Goal: Task Accomplishment & Management: Manage account settings

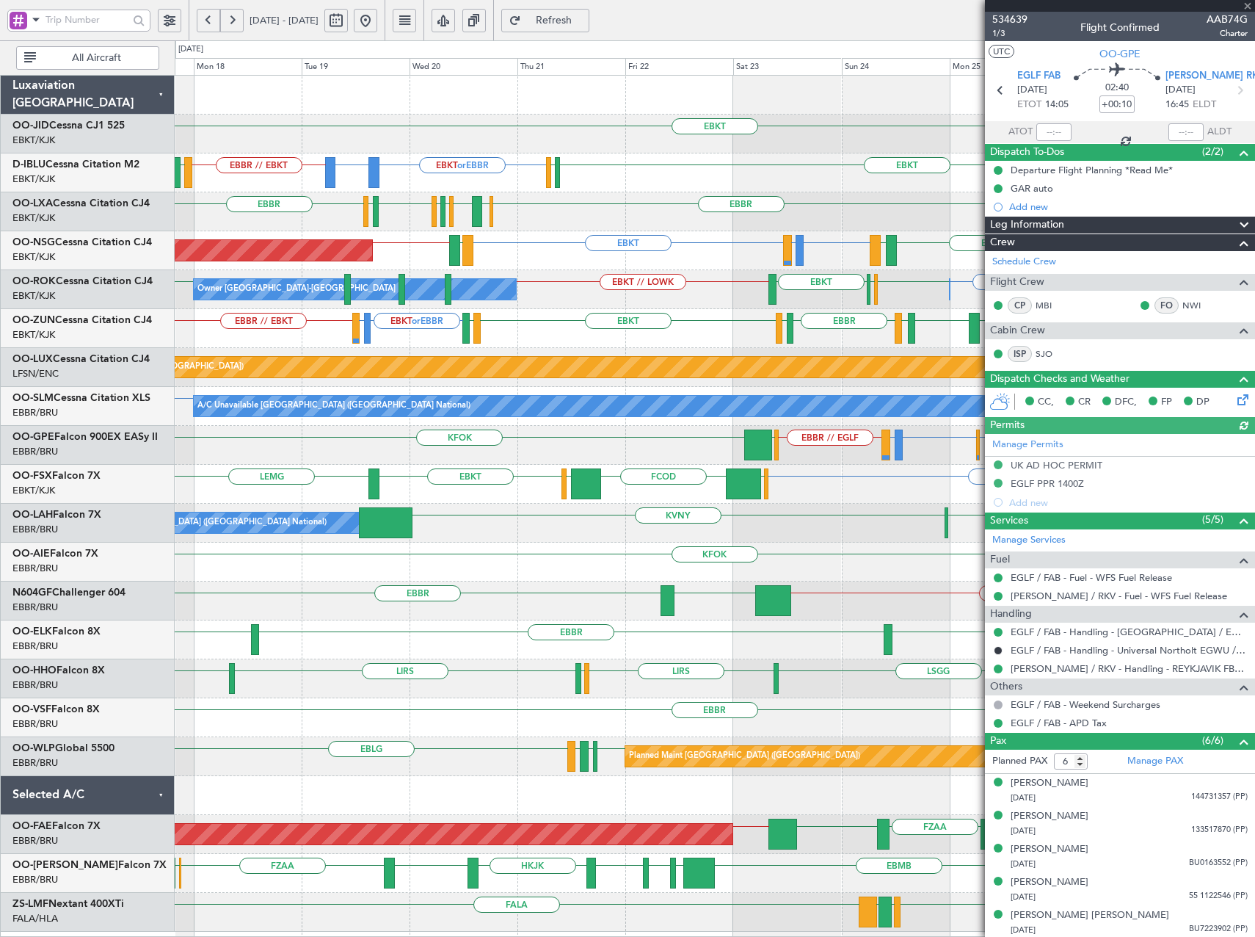
scroll to position [35, 0]
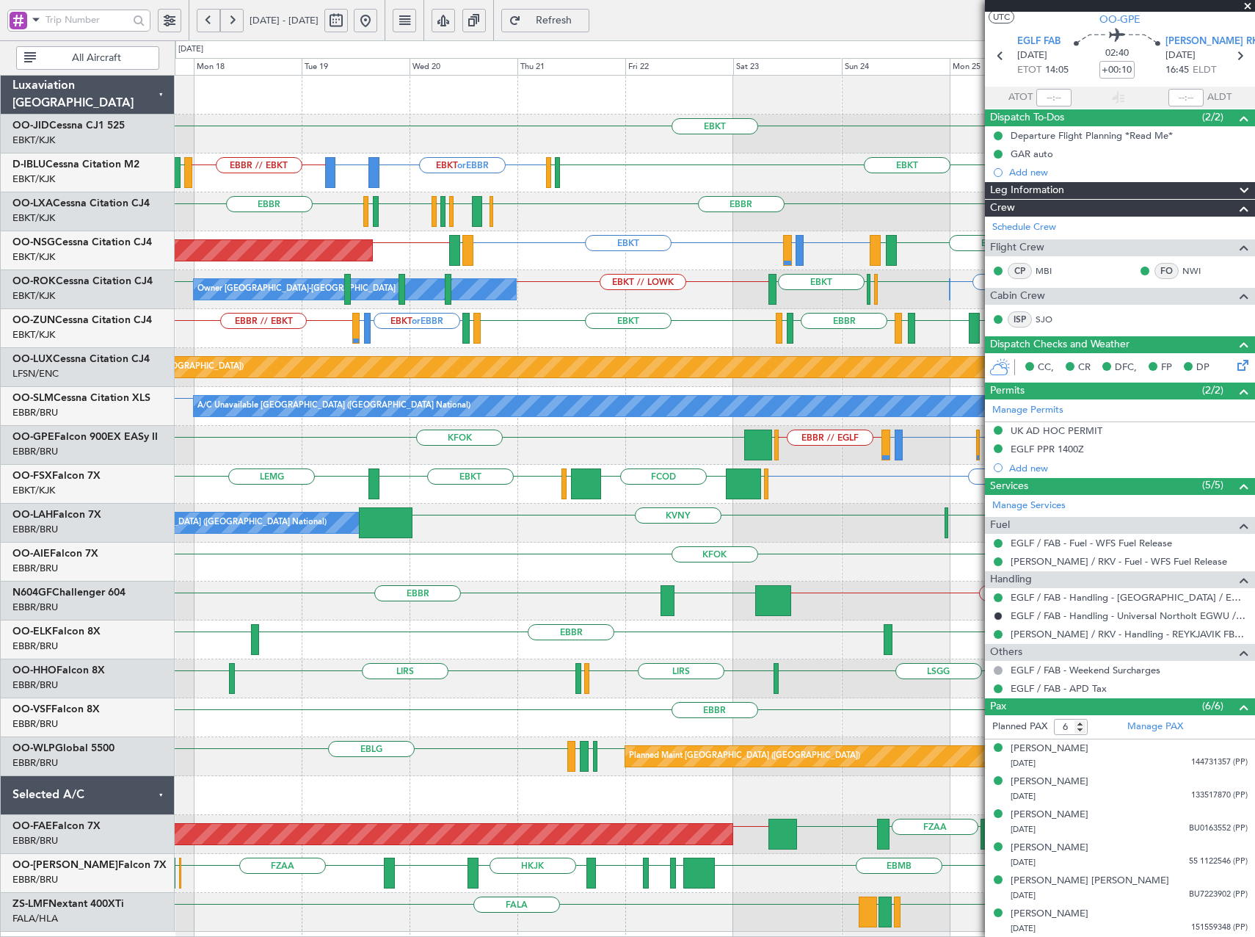
click at [377, 19] on button at bounding box center [365, 20] width 23 height 23
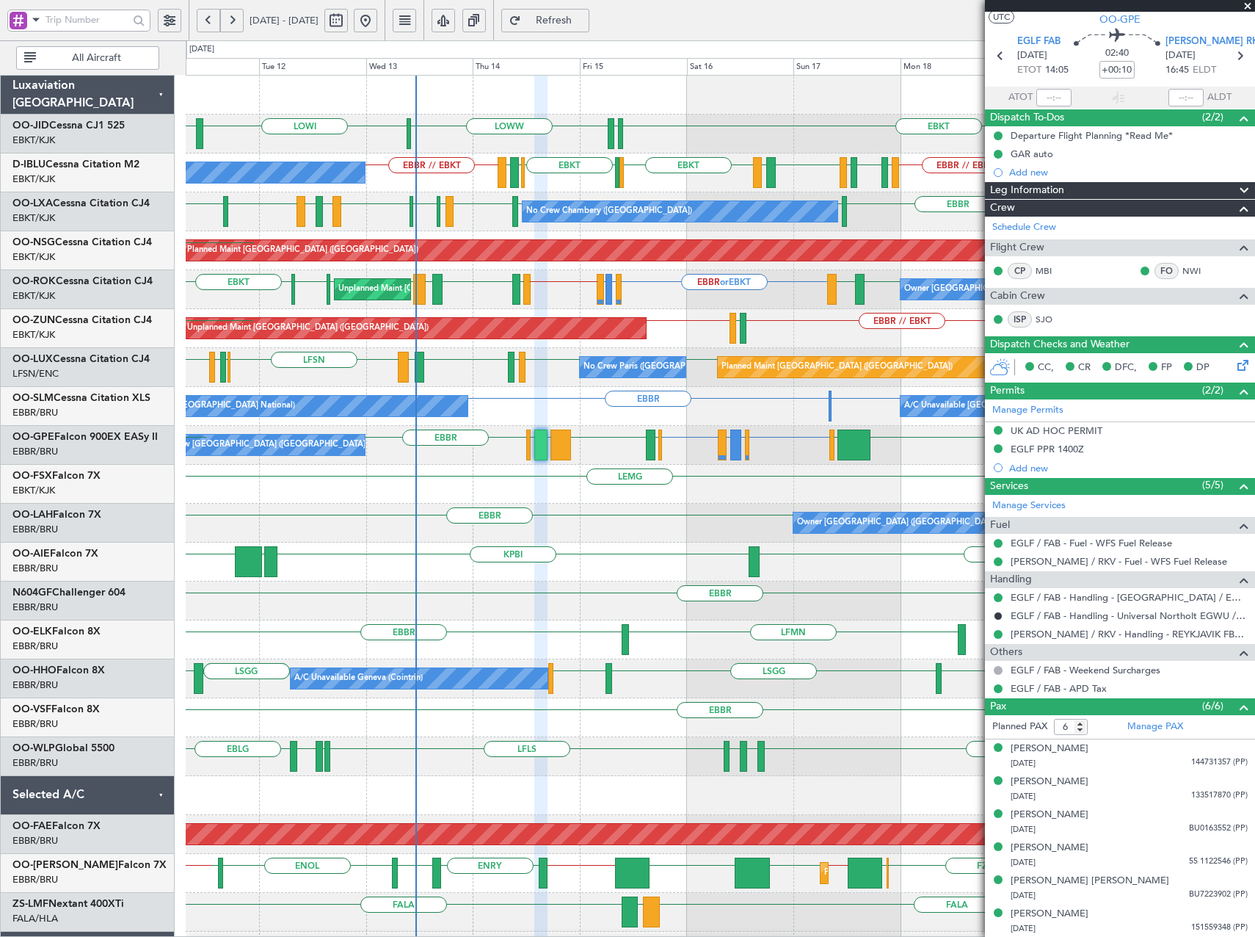
scroll to position [10, 0]
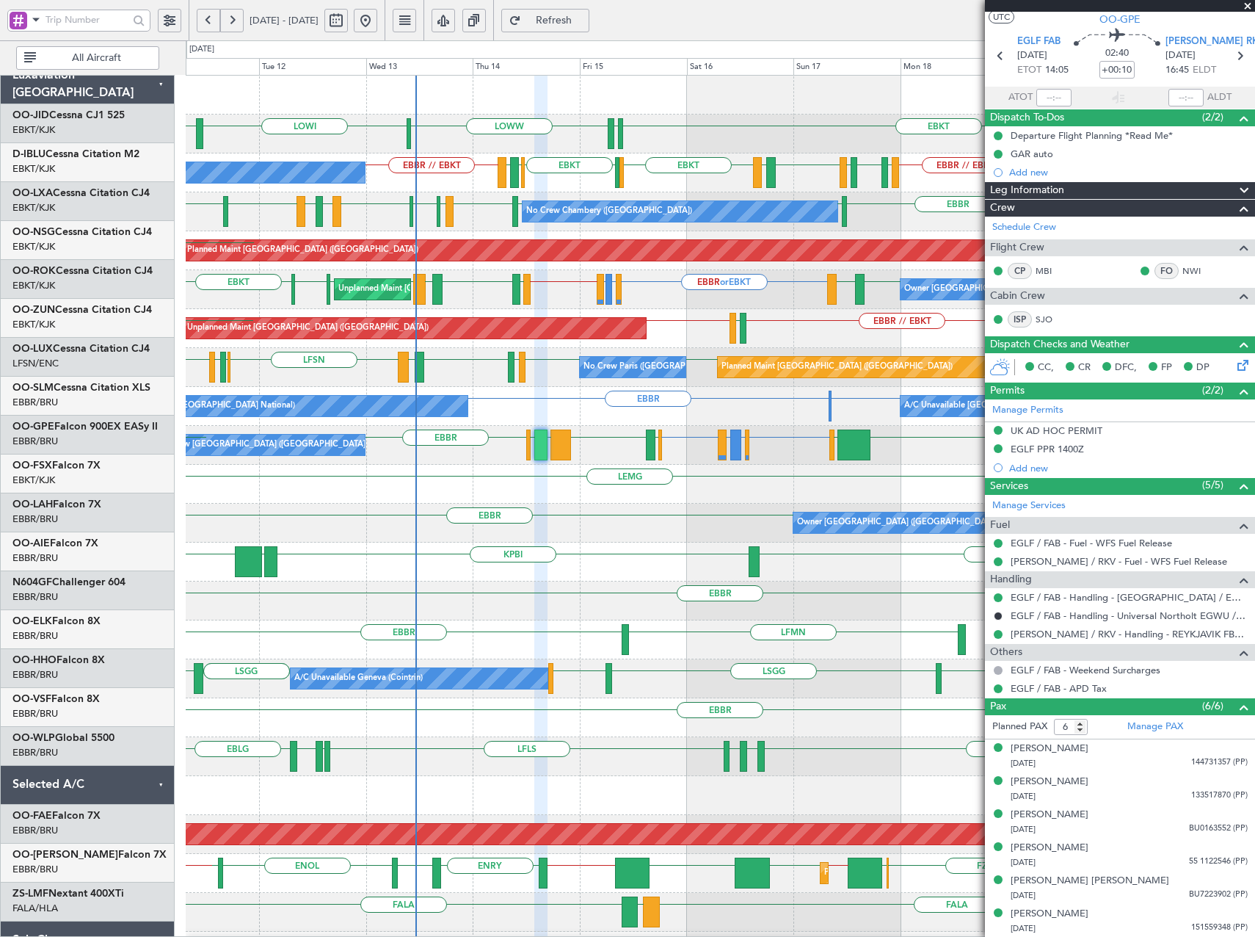
click at [508, 519] on div "Owner [GEOGRAPHIC_DATA] ([GEOGRAPHIC_DATA] National) [GEOGRAPHIC_DATA] ENGM EGP…" at bounding box center [720, 523] width 1069 height 39
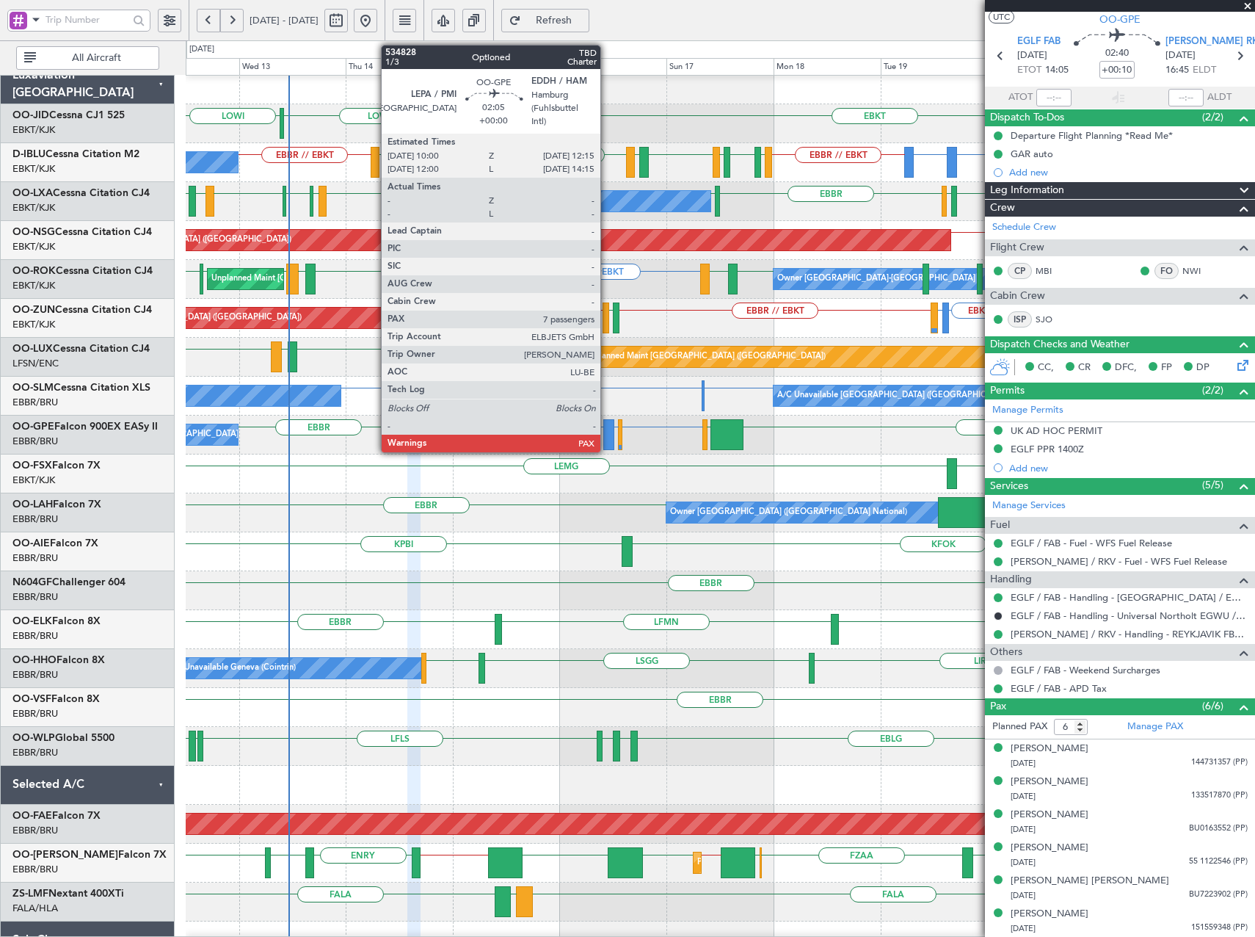
click at [607, 438] on div at bounding box center [609, 434] width 10 height 31
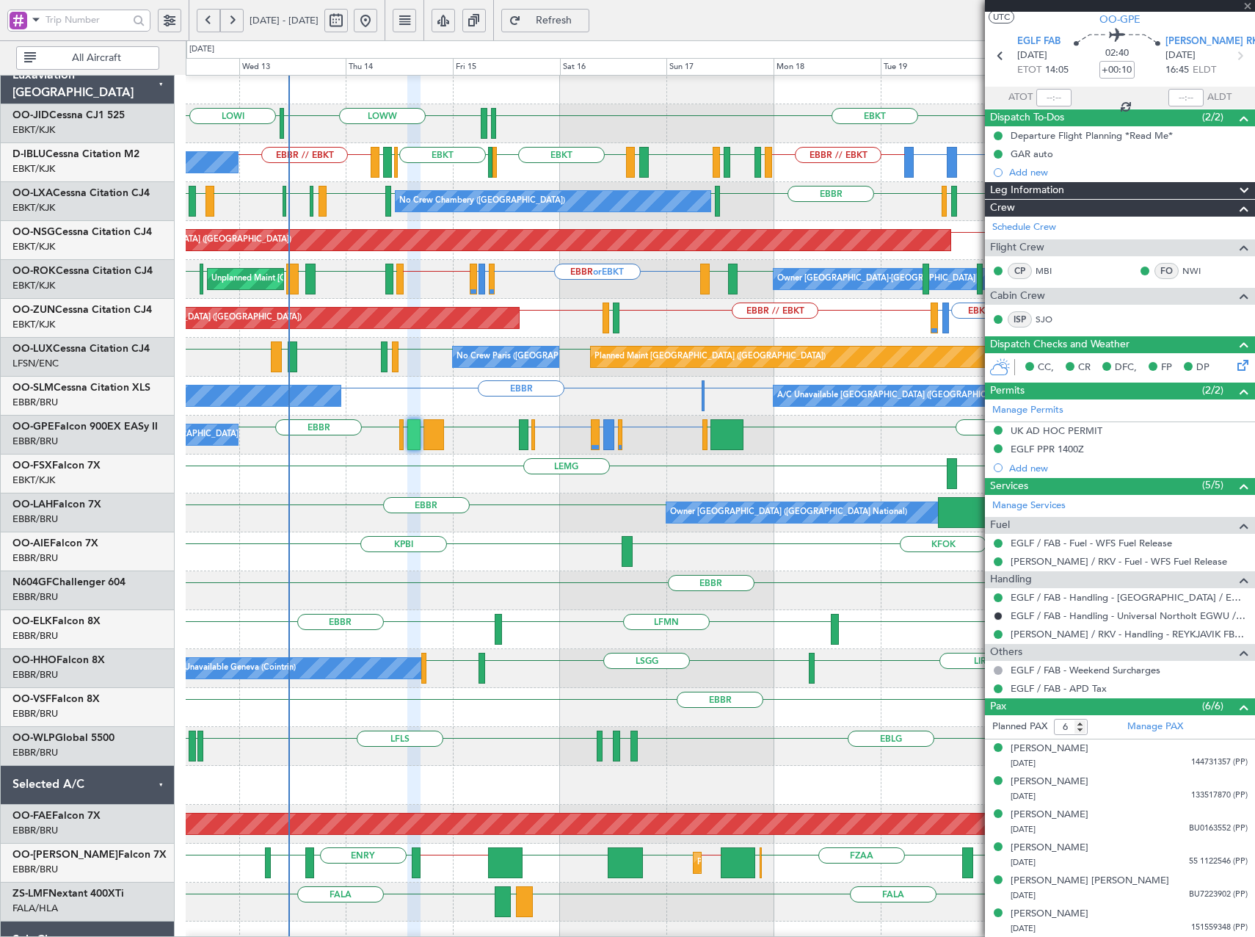
type input "7"
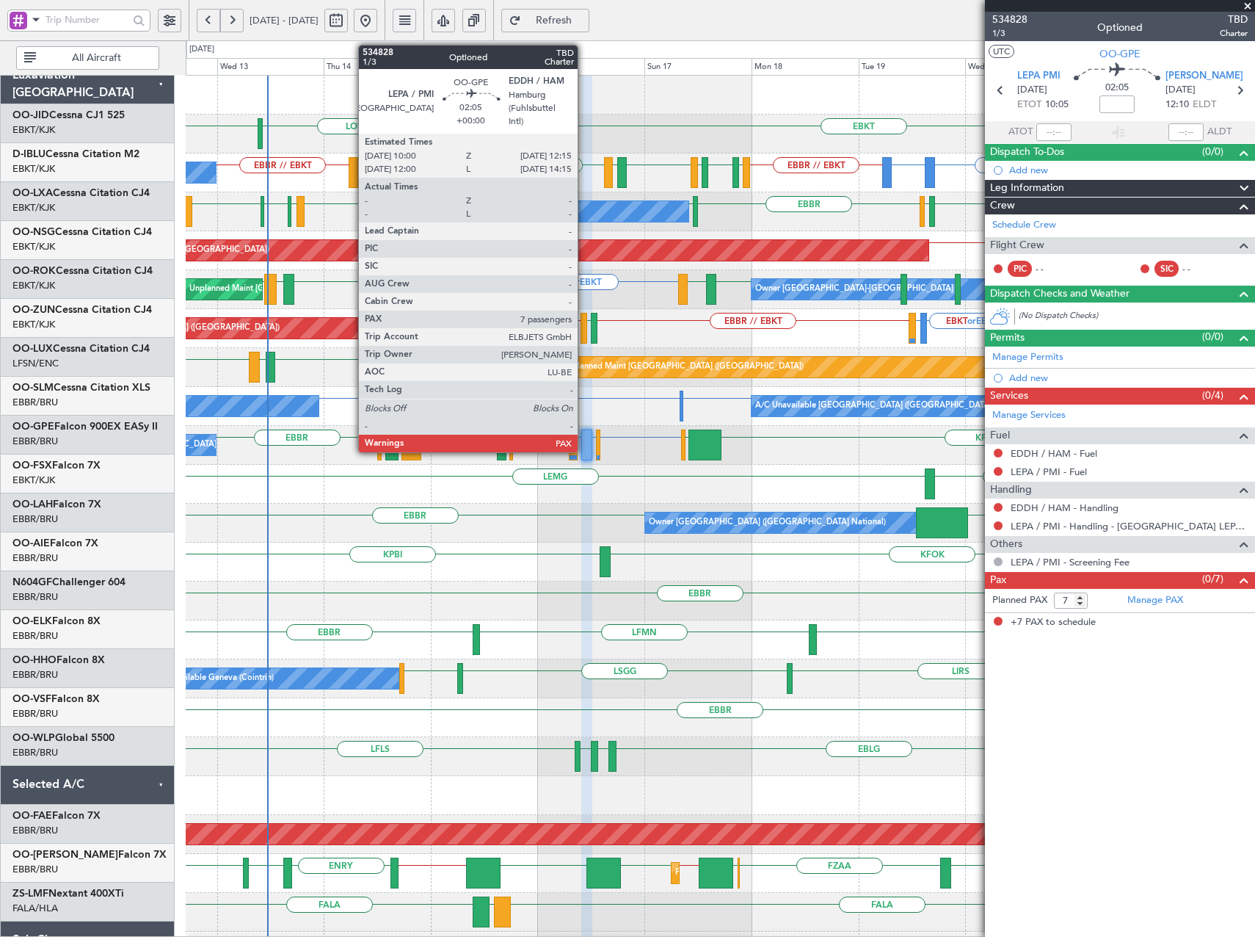
scroll to position [0, 0]
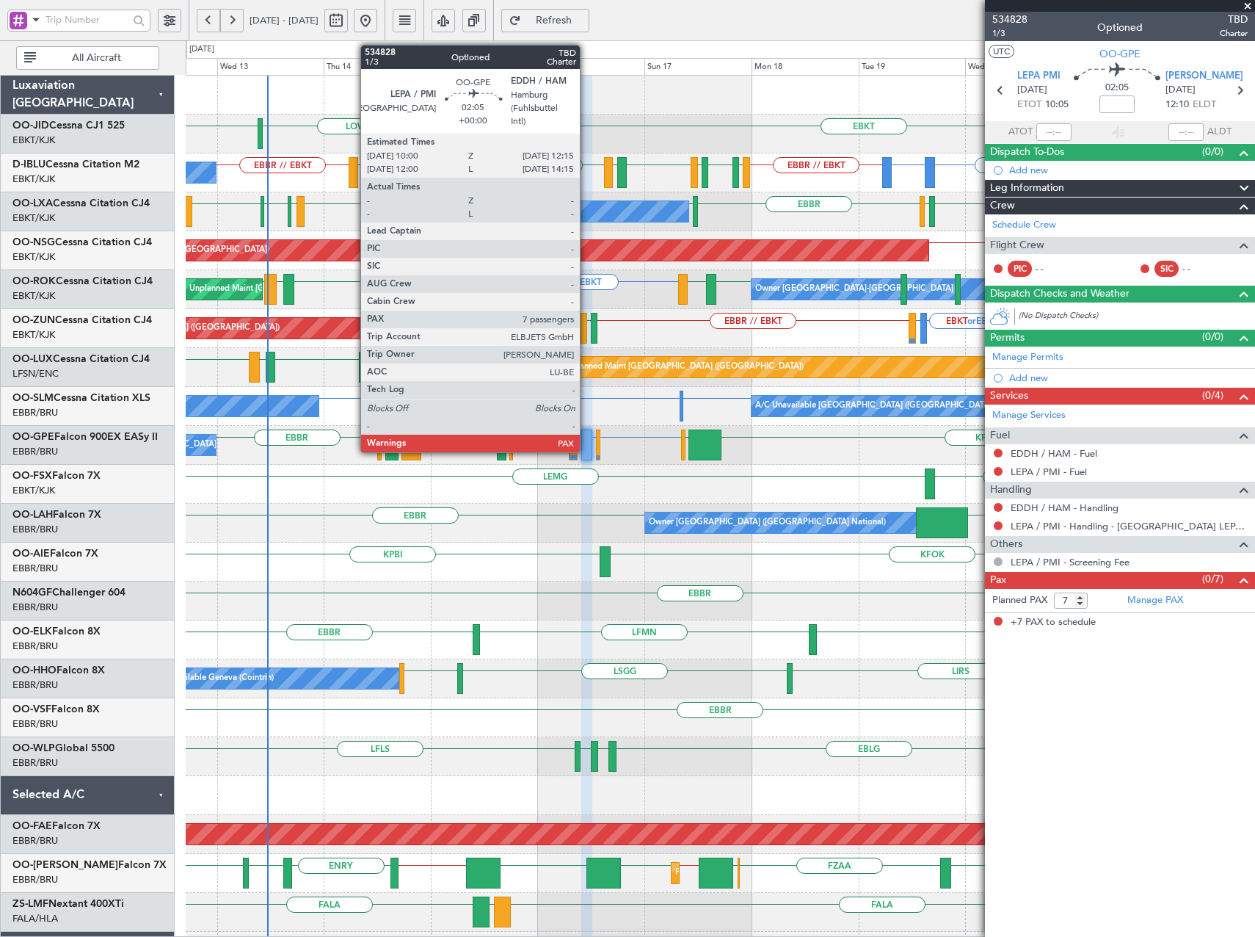
click at [587, 446] on div at bounding box center [586, 445] width 10 height 31
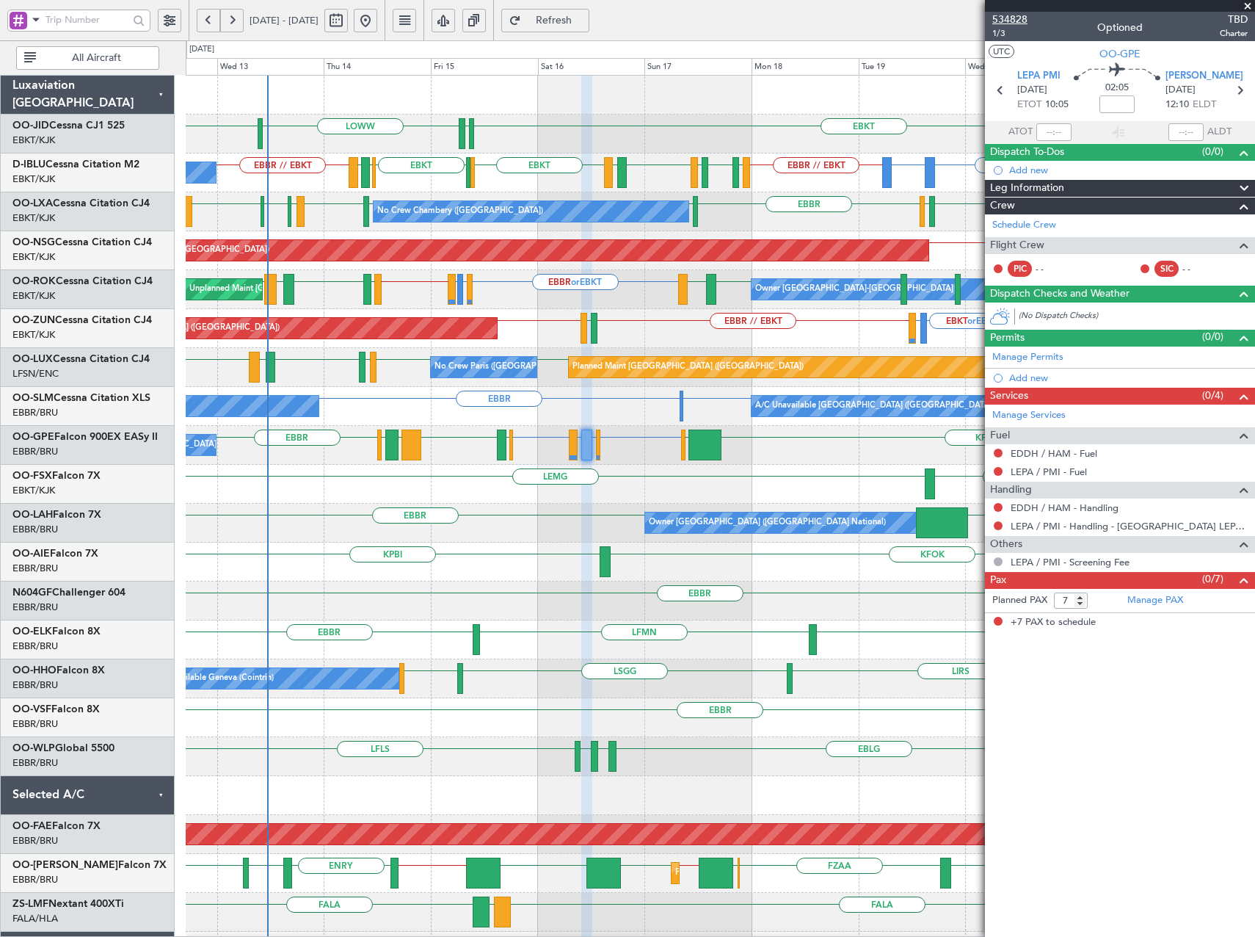
click at [1021, 23] on span "534828" at bounding box center [1010, 19] width 35 height 15
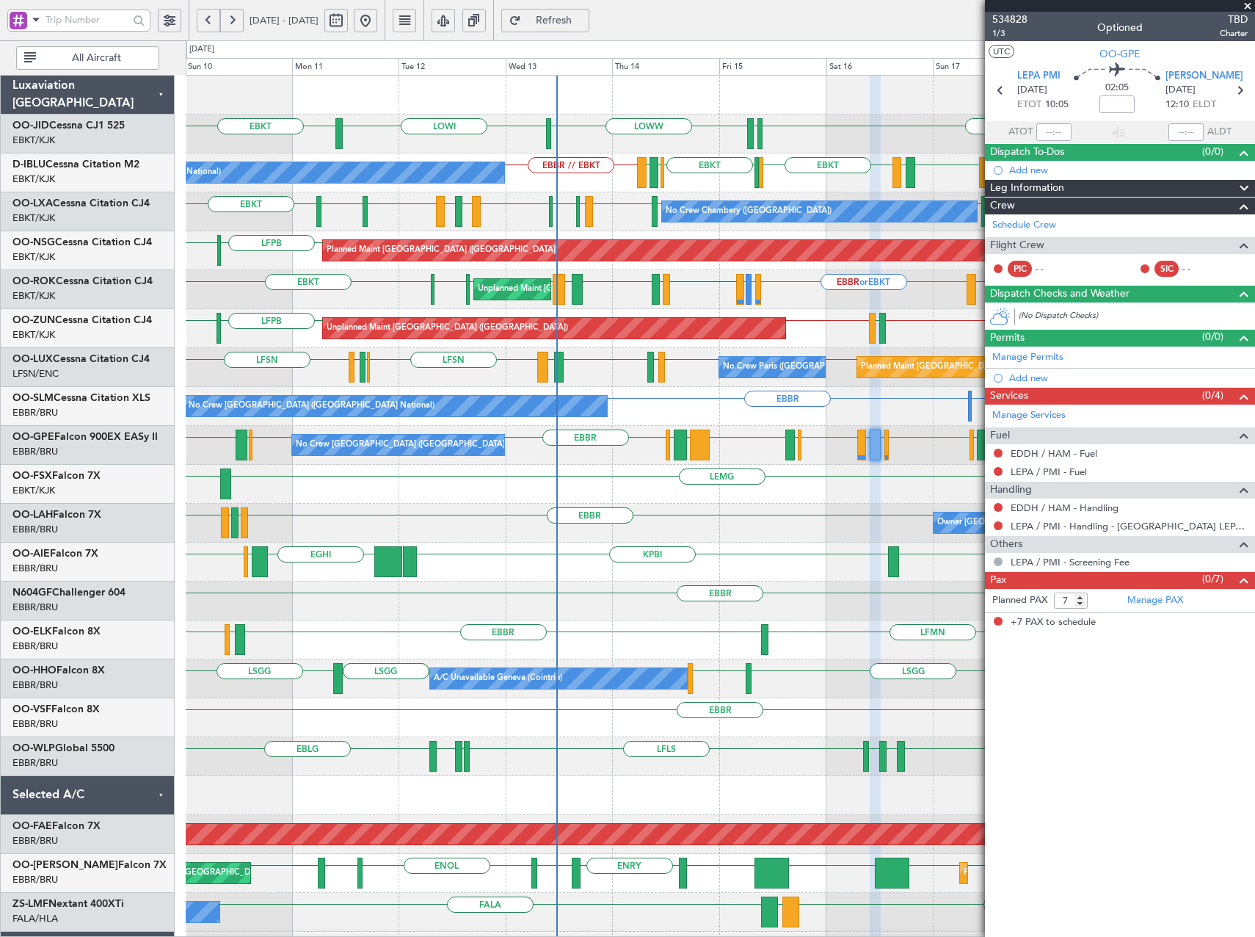
click at [576, 593] on div "EBKT LOWW LOWI EBKT [PERSON_NAME] No Crew [GEOGRAPHIC_DATA] (Brussels National)…" at bounding box center [720, 562] width 1069 height 973
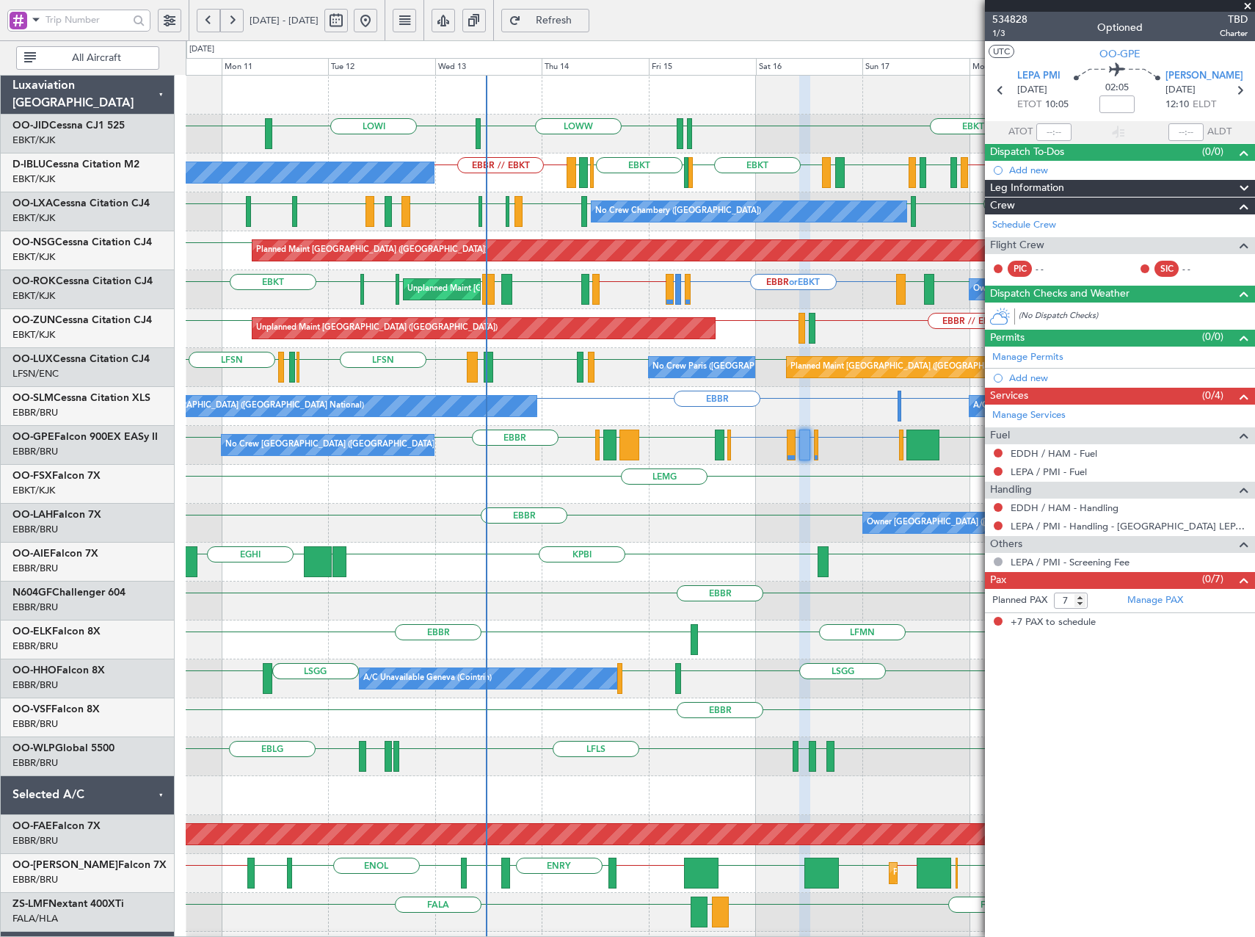
click at [578, 20] on span "Refresh" at bounding box center [554, 20] width 60 height 10
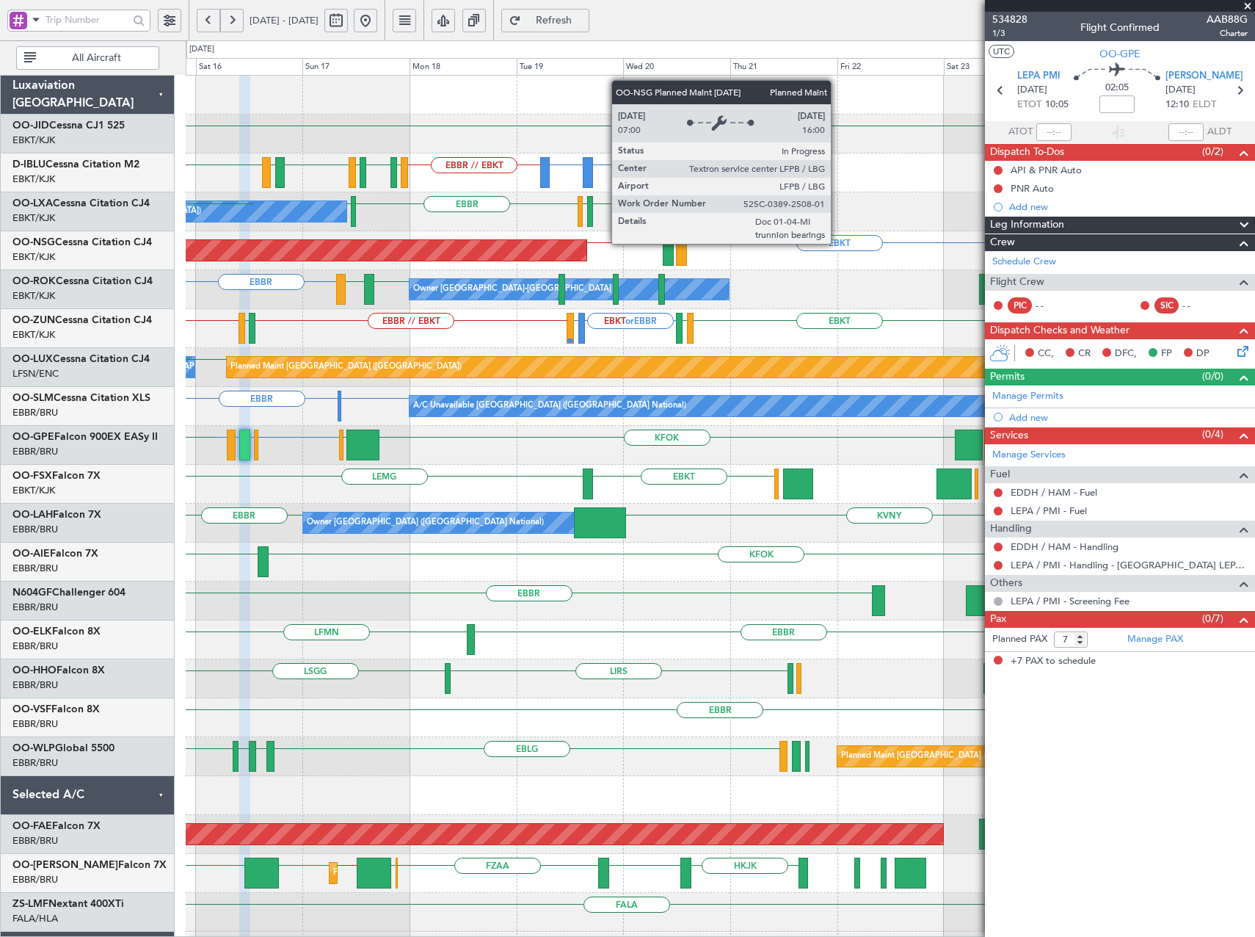
click at [278, 246] on div "Planned Maint [GEOGRAPHIC_DATA] ([GEOGRAPHIC_DATA])" at bounding box center [139, 250] width 894 height 21
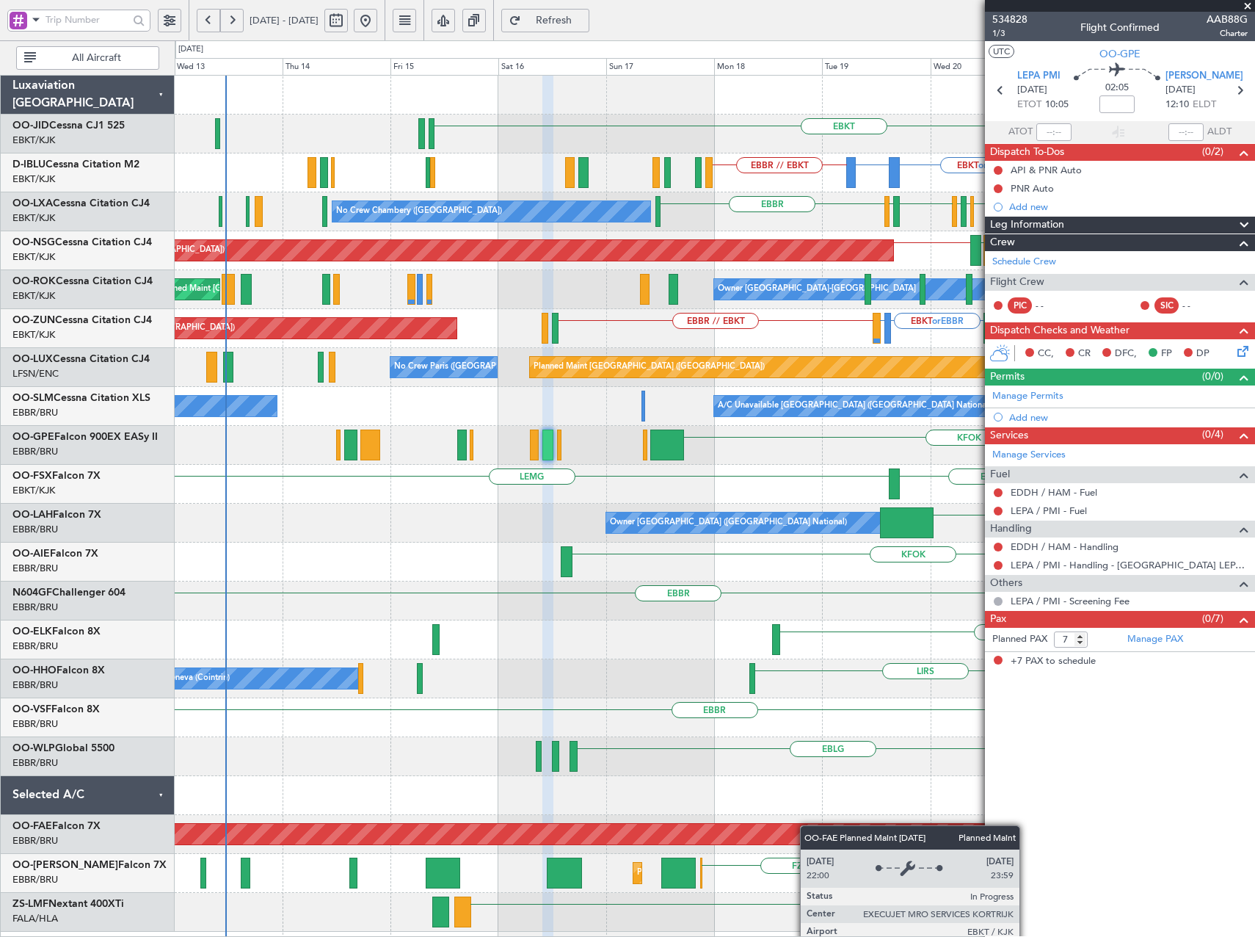
click at [844, 833] on div "EBKT EBKT or EBBR EPWA or EBBR EBBR // EBKT EBKT EGJJ No Crew [GEOGRAPHIC_DATA]…" at bounding box center [715, 504] width 1080 height 856
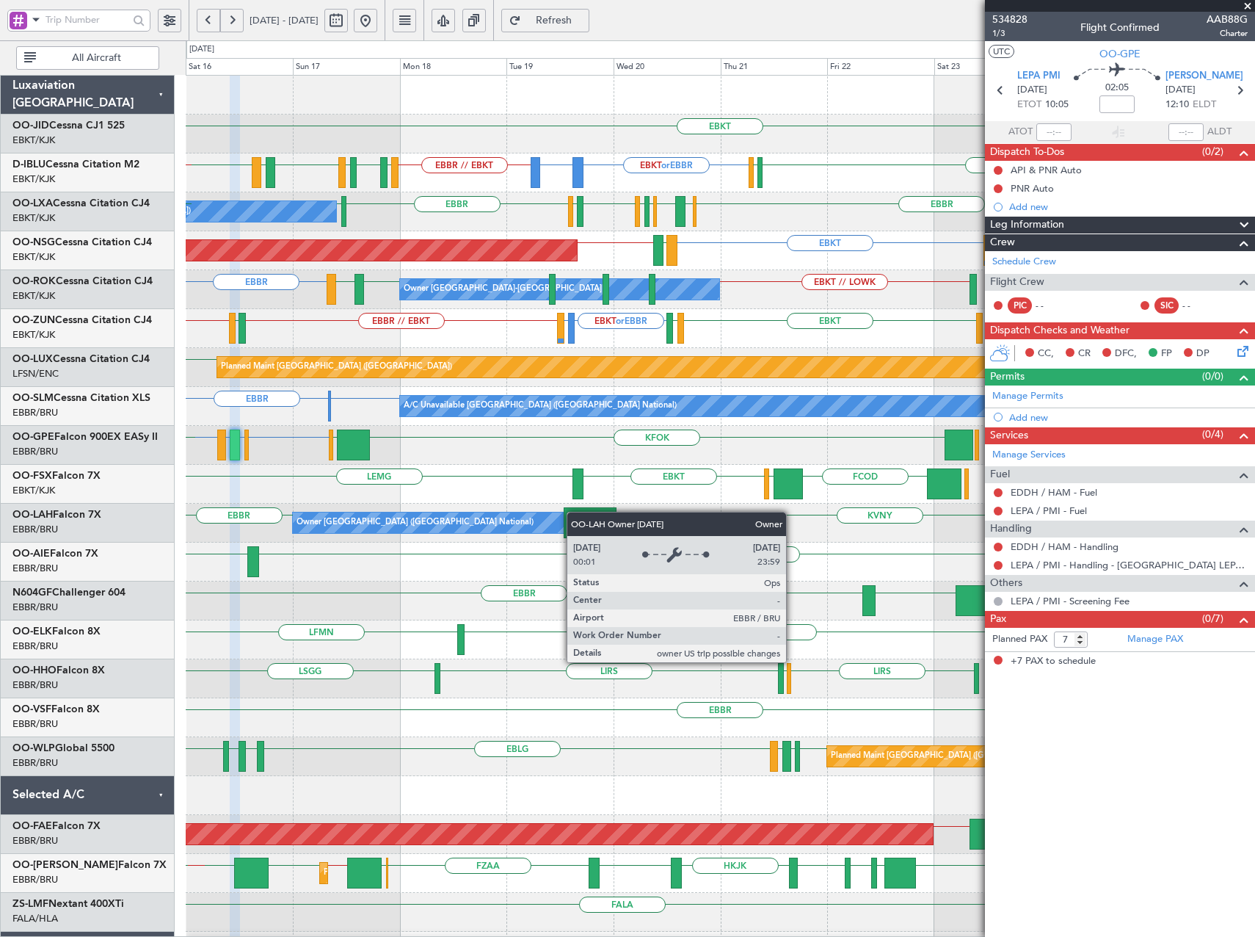
click at [360, 512] on div "EBKT [PERSON_NAME] LOWW EBKT or EBBR EPWA or EBBR EBBR // EBKT EBKT LFMT LFSN L…" at bounding box center [720, 562] width 1069 height 973
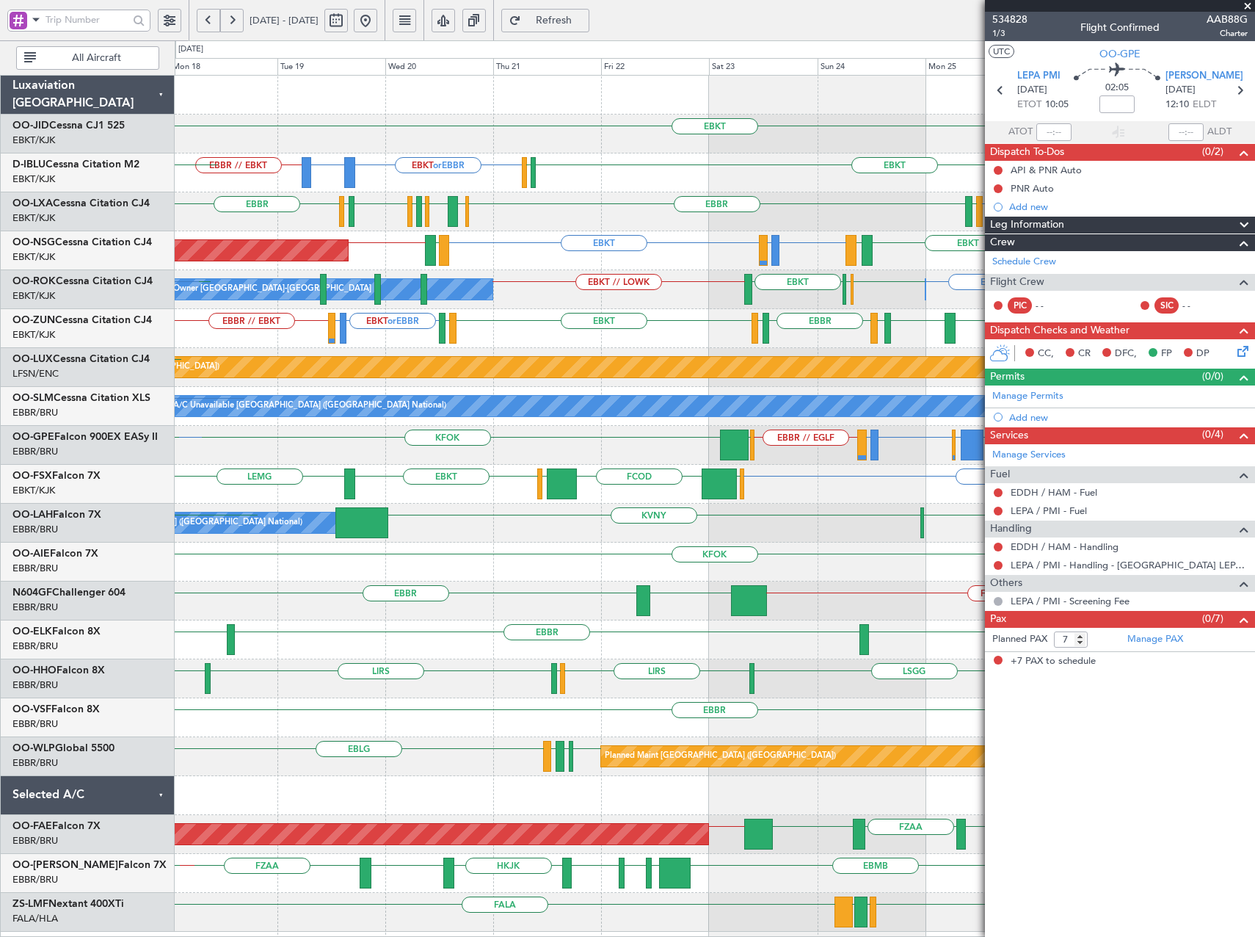
click at [590, 544] on div "KFOK KPBI" at bounding box center [715, 562] width 1080 height 39
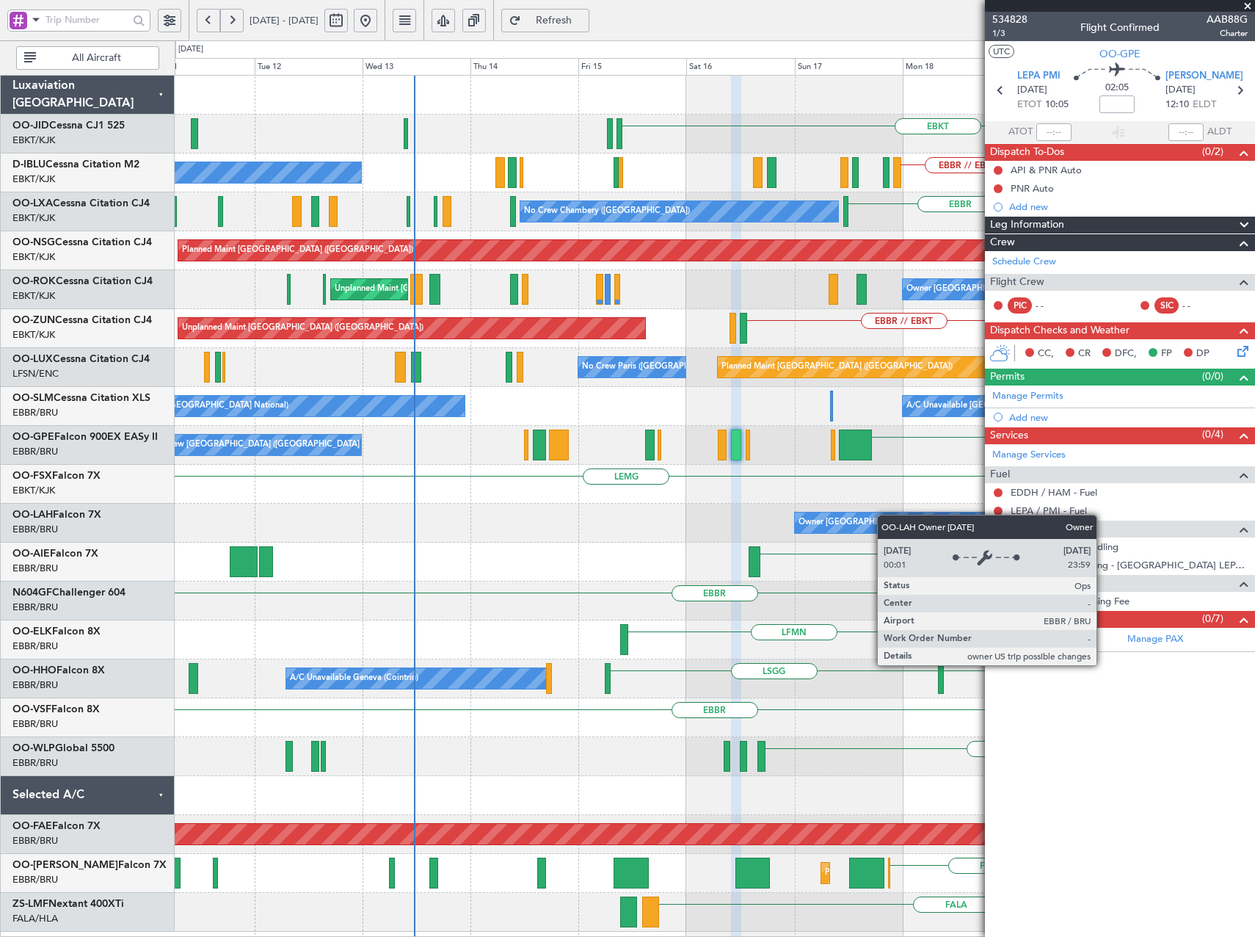
click at [963, 521] on div "EBKT EBKT or EBBR EPWA or EBBR EBBR // EBKT No Crew [GEOGRAPHIC_DATA] (Brussels…" at bounding box center [715, 504] width 1080 height 856
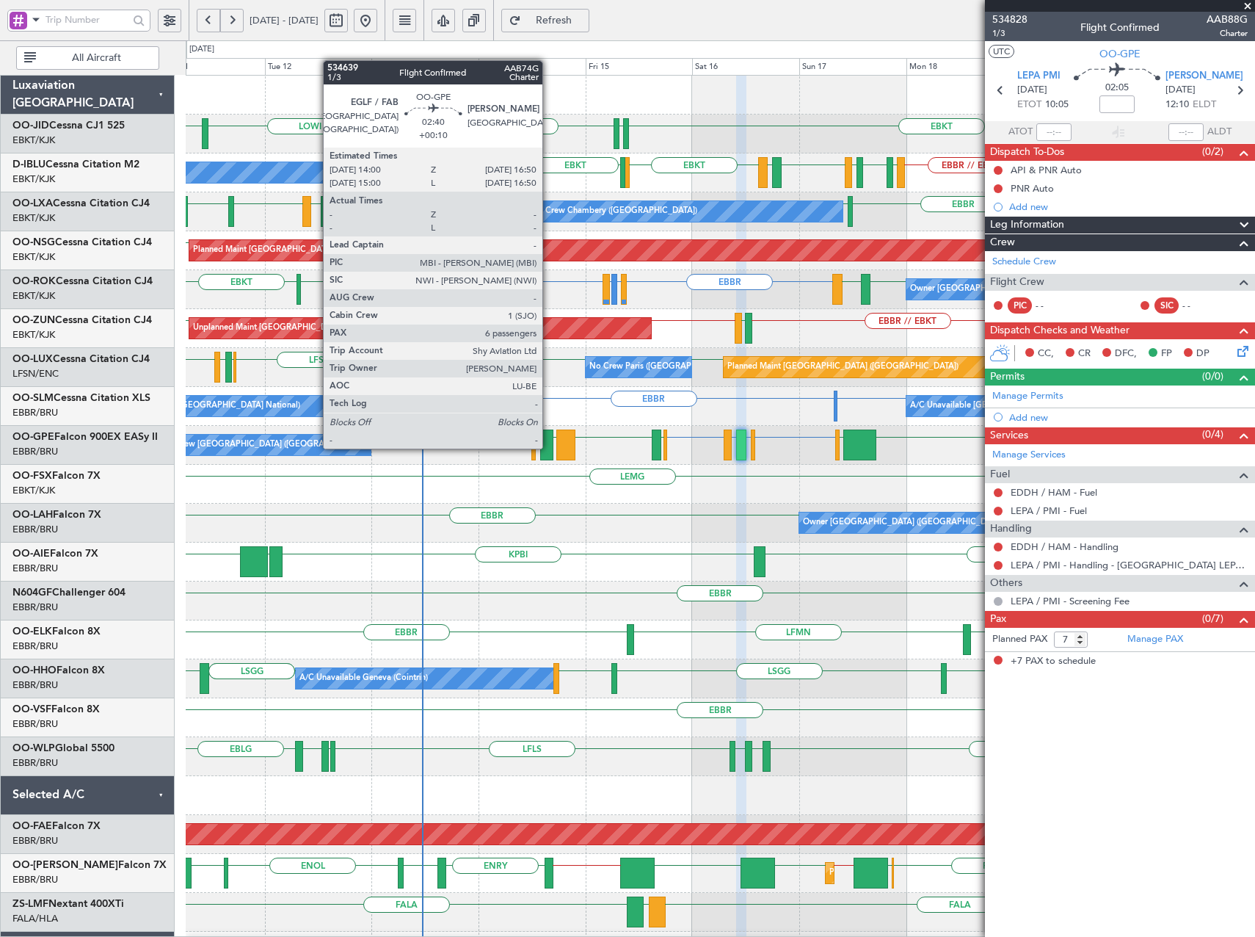
click at [549, 447] on div at bounding box center [546, 445] width 13 height 31
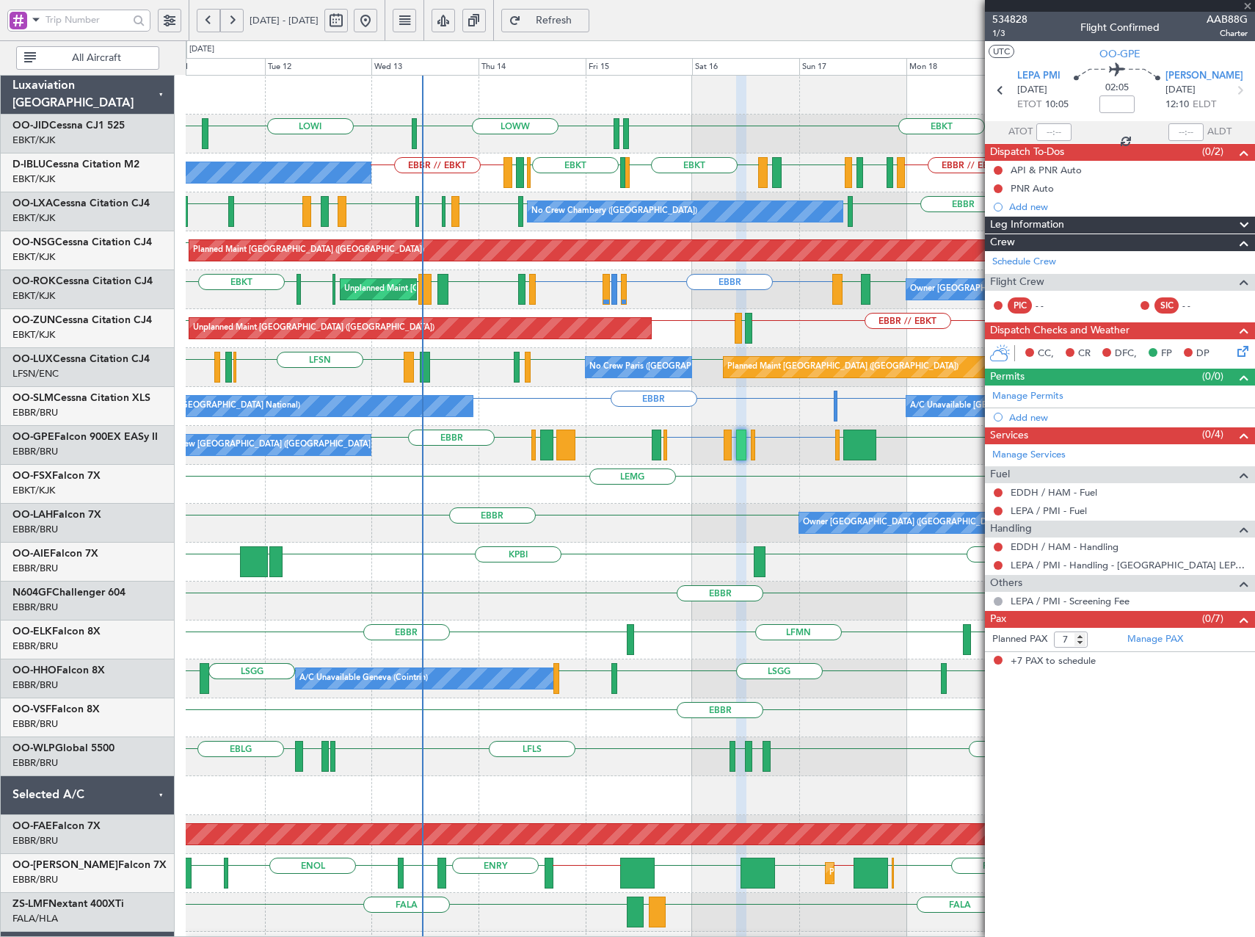
type input "+00:10"
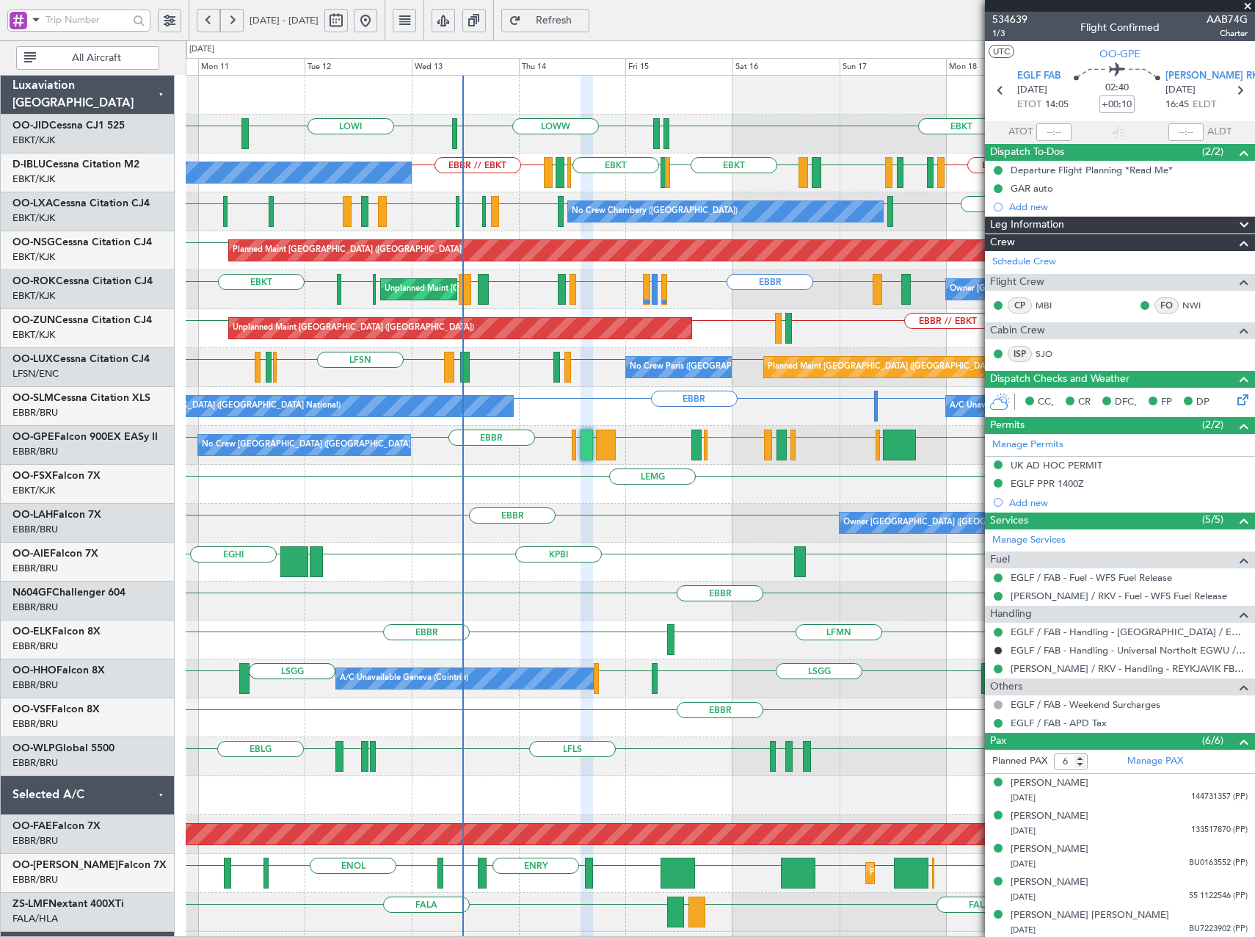
click at [1250, 6] on span at bounding box center [1248, 6] width 15 height 13
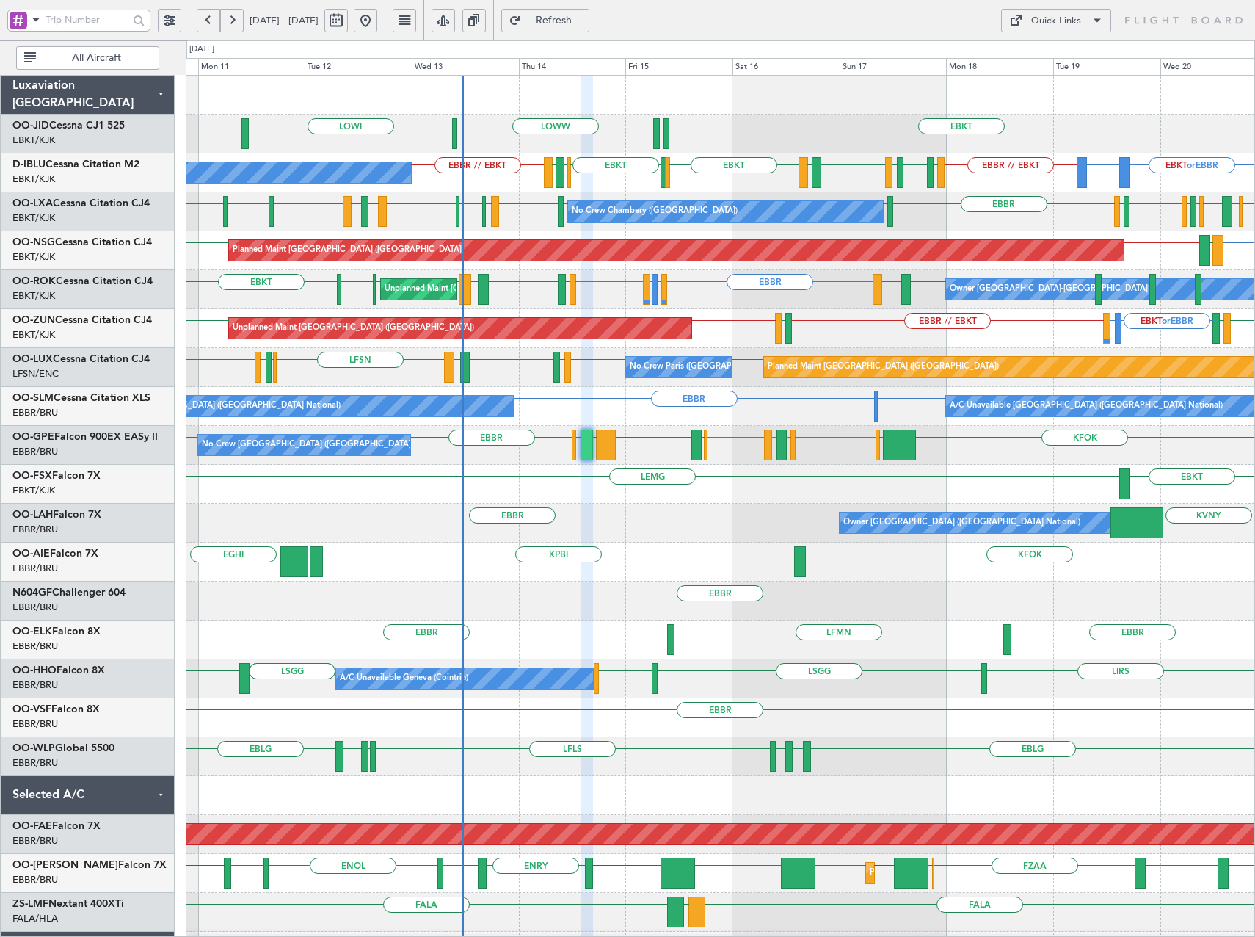
type input "0"
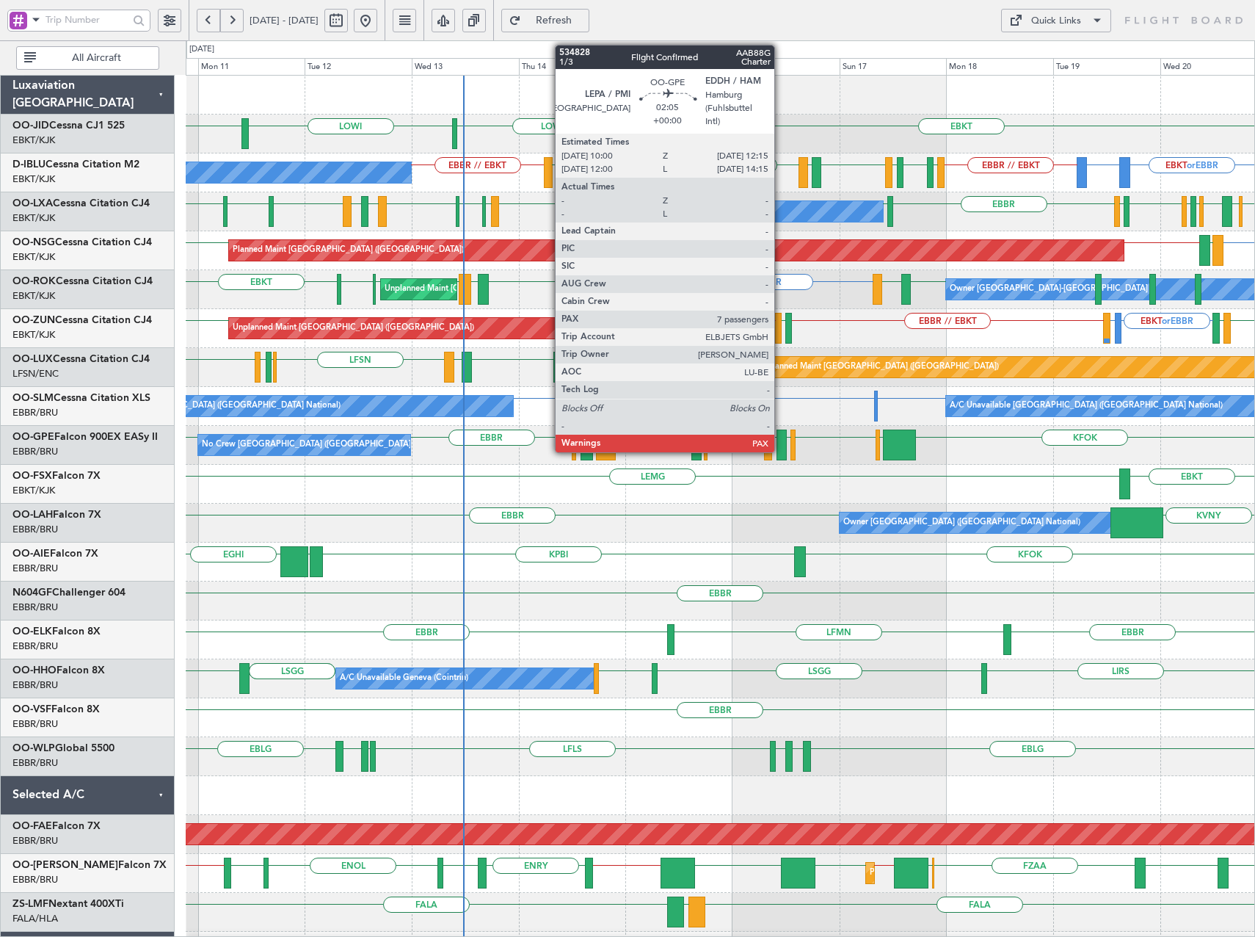
click at [781, 448] on div at bounding box center [782, 445] width 10 height 31
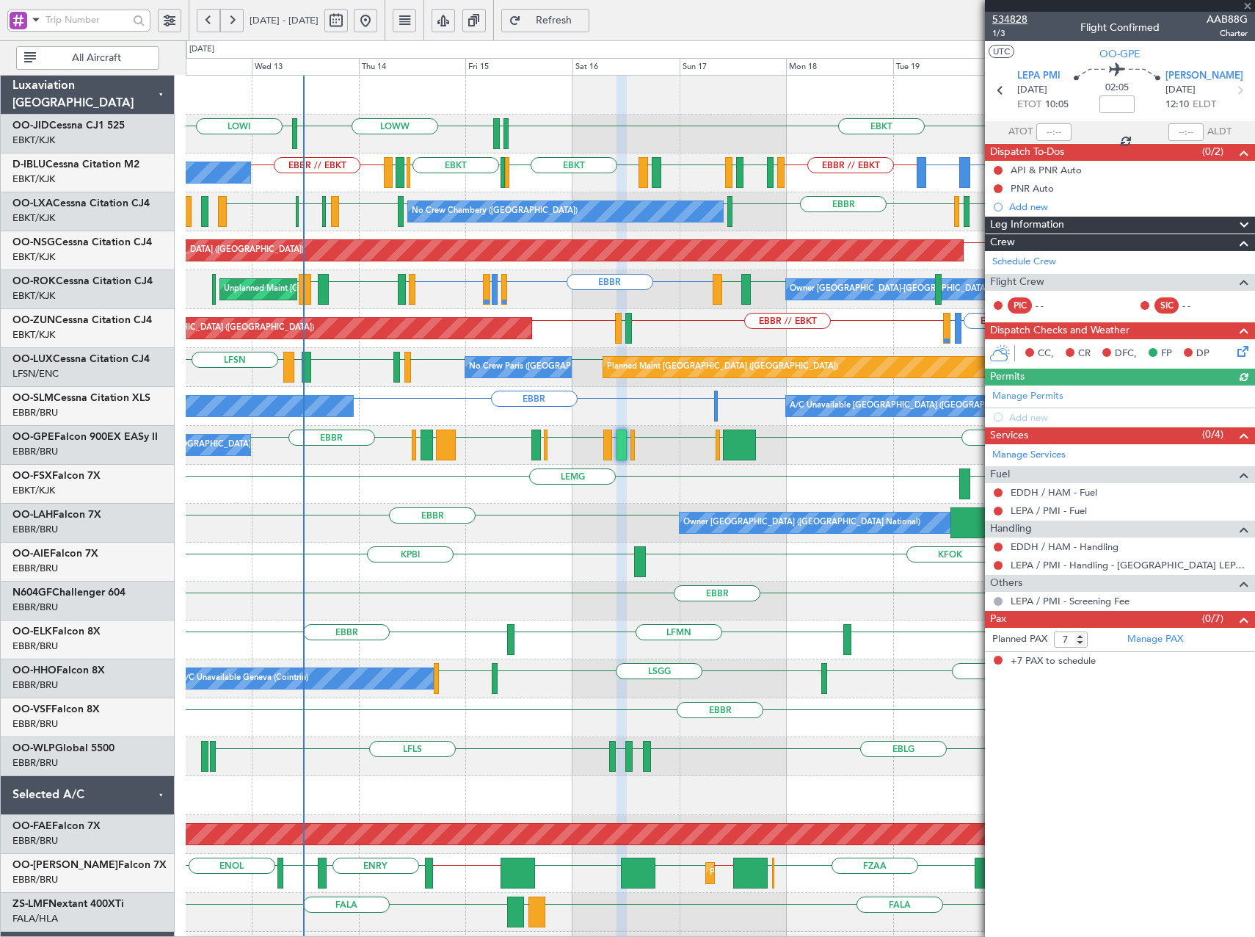
click at [1009, 20] on span "534828" at bounding box center [1010, 19] width 35 height 15
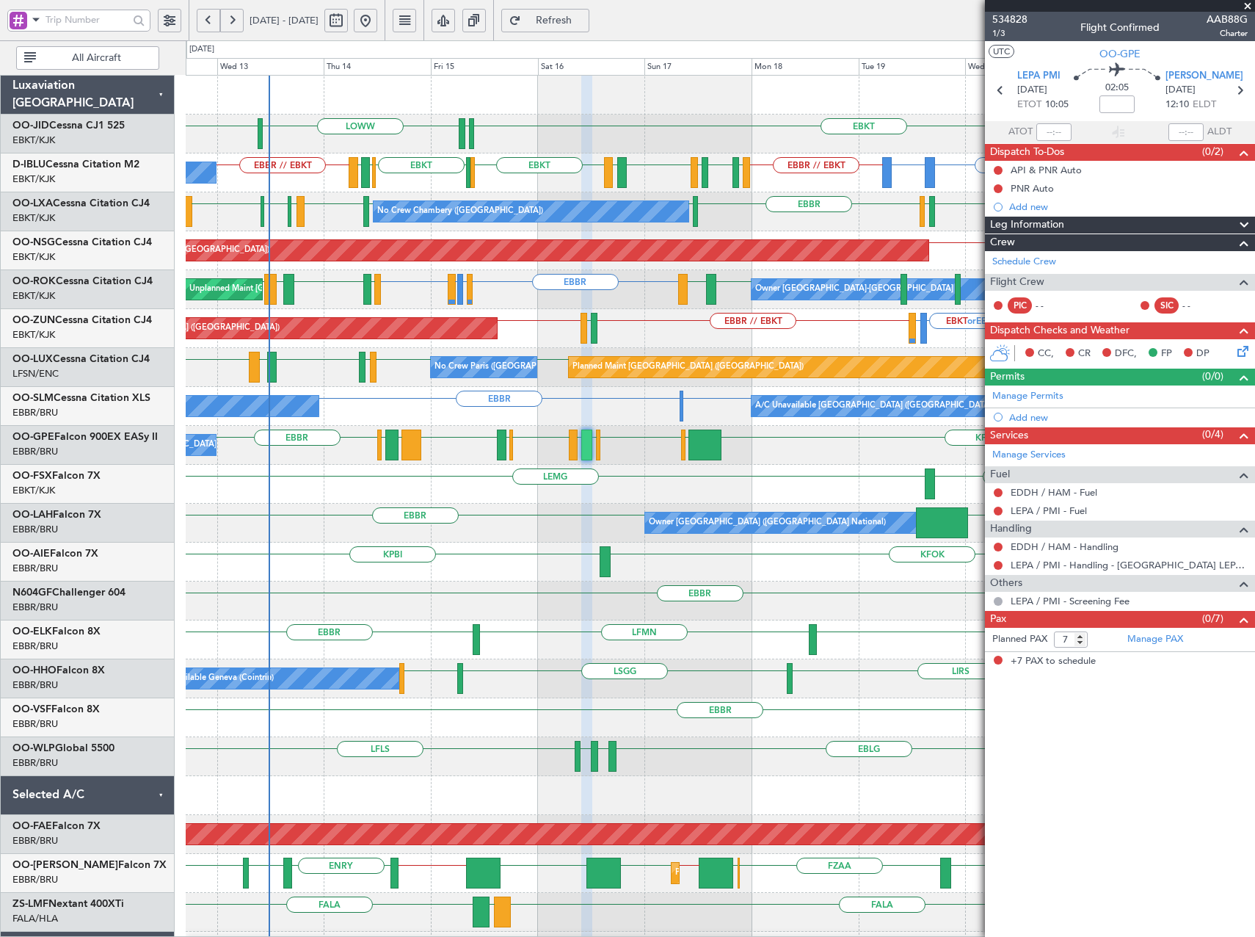
click at [572, 19] on button "Refresh" at bounding box center [545, 20] width 88 height 23
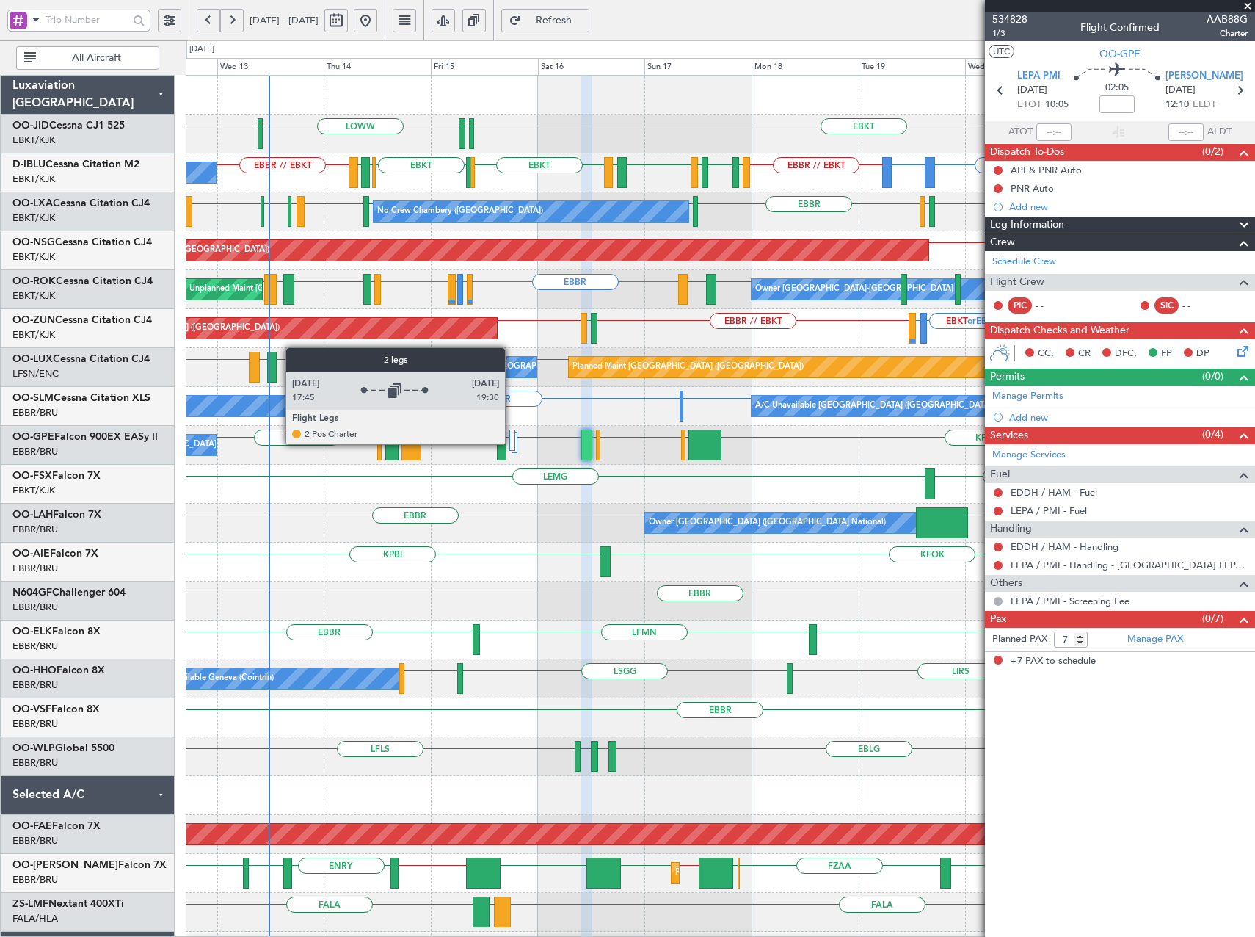
click at [512, 443] on div at bounding box center [513, 440] width 6 height 21
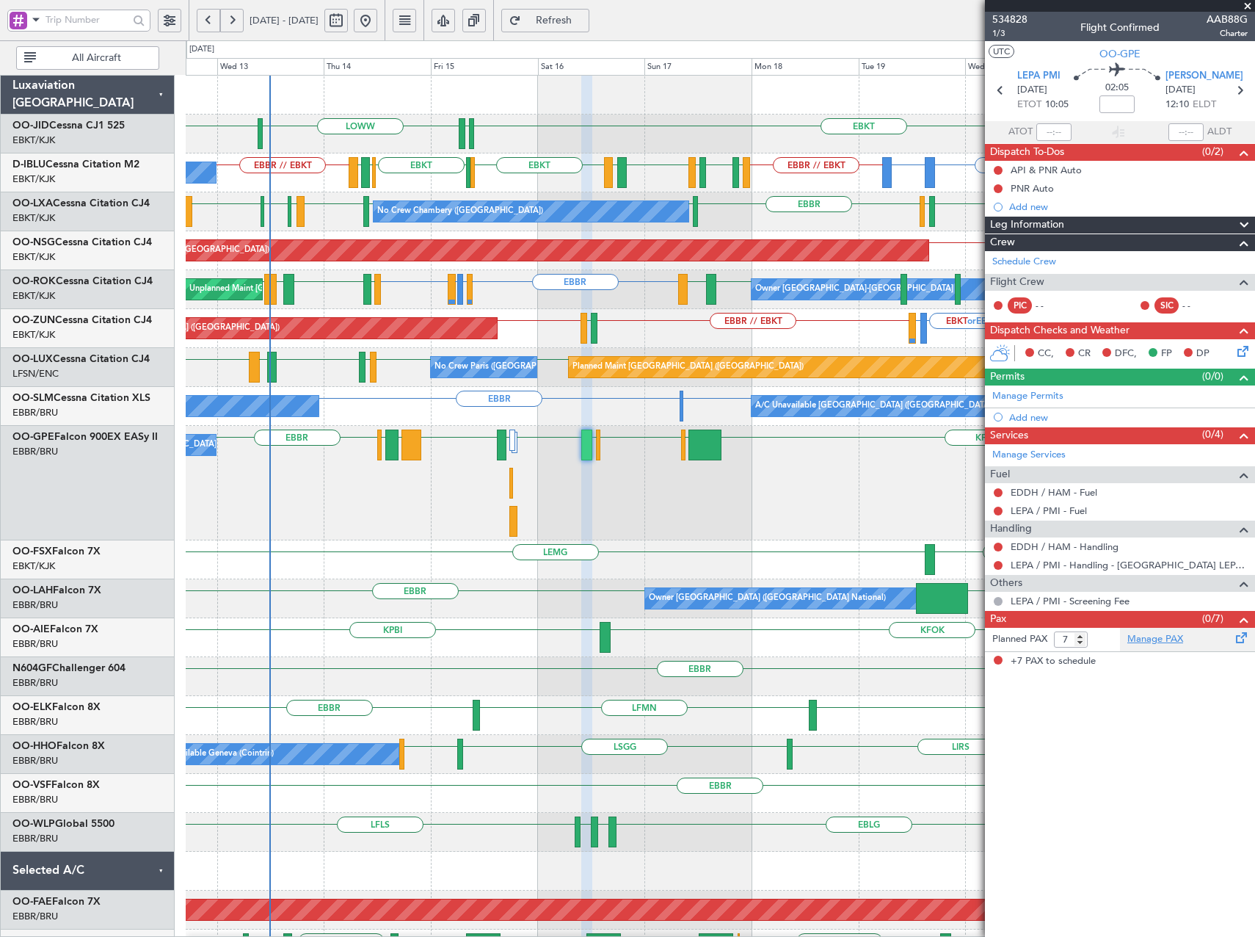
drag, startPoint x: 1148, startPoint y: 642, endPoint x: 1158, endPoint y: 638, distance: 11.2
click at [1150, 640] on link "Manage PAX" at bounding box center [1156, 639] width 56 height 15
click at [1015, 18] on span "534828" at bounding box center [1010, 19] width 35 height 15
click at [1082, 642] on input "6" at bounding box center [1071, 639] width 34 height 16
type input "5"
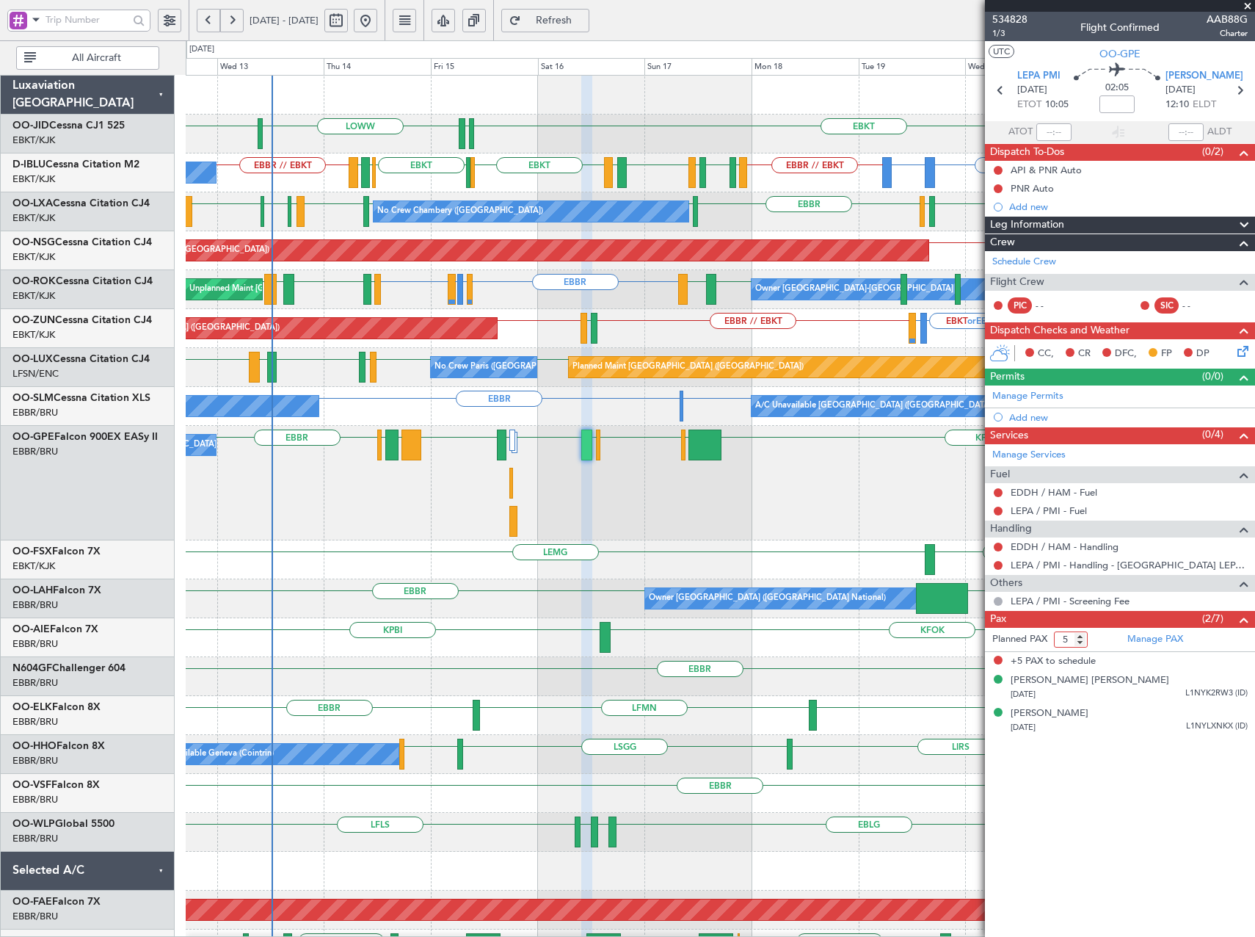
click at [1082, 642] on input "5" at bounding box center [1071, 639] width 34 height 16
click at [1084, 636] on input "6" at bounding box center [1071, 639] width 34 height 16
type input "7"
click at [1084, 636] on input "7" at bounding box center [1071, 639] width 34 height 16
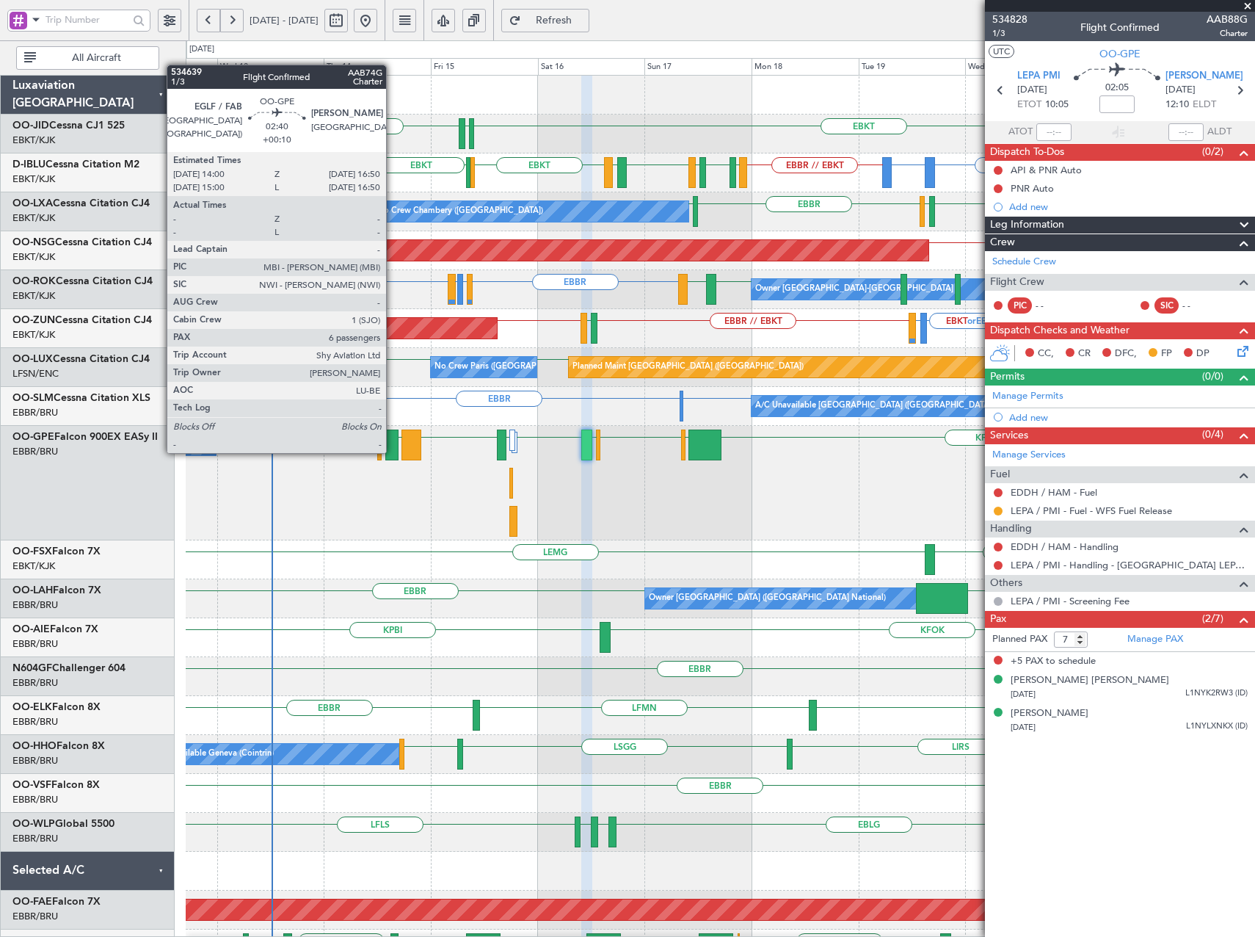
click at [393, 452] on div at bounding box center [391, 445] width 13 height 31
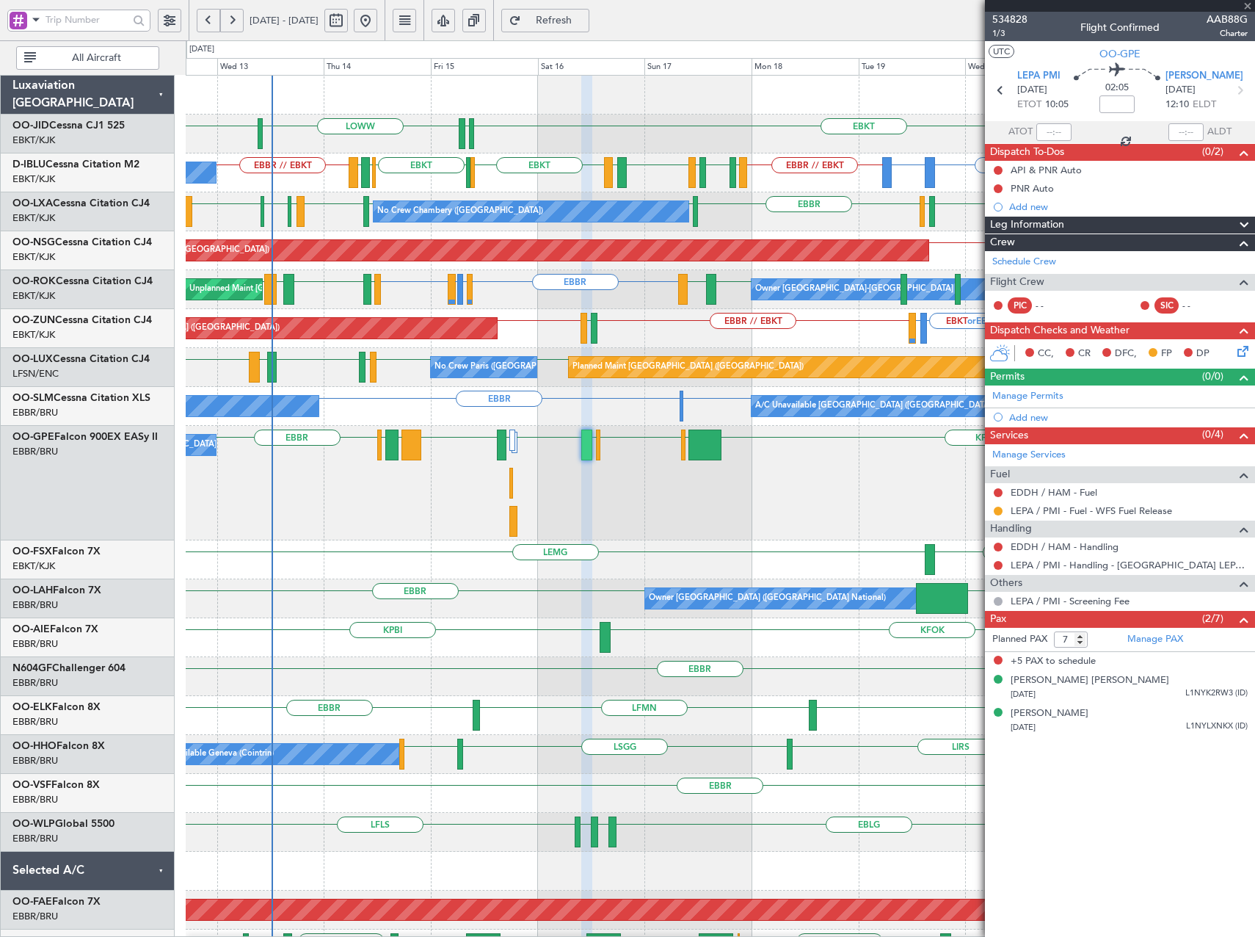
type input "+00:10"
type input "6"
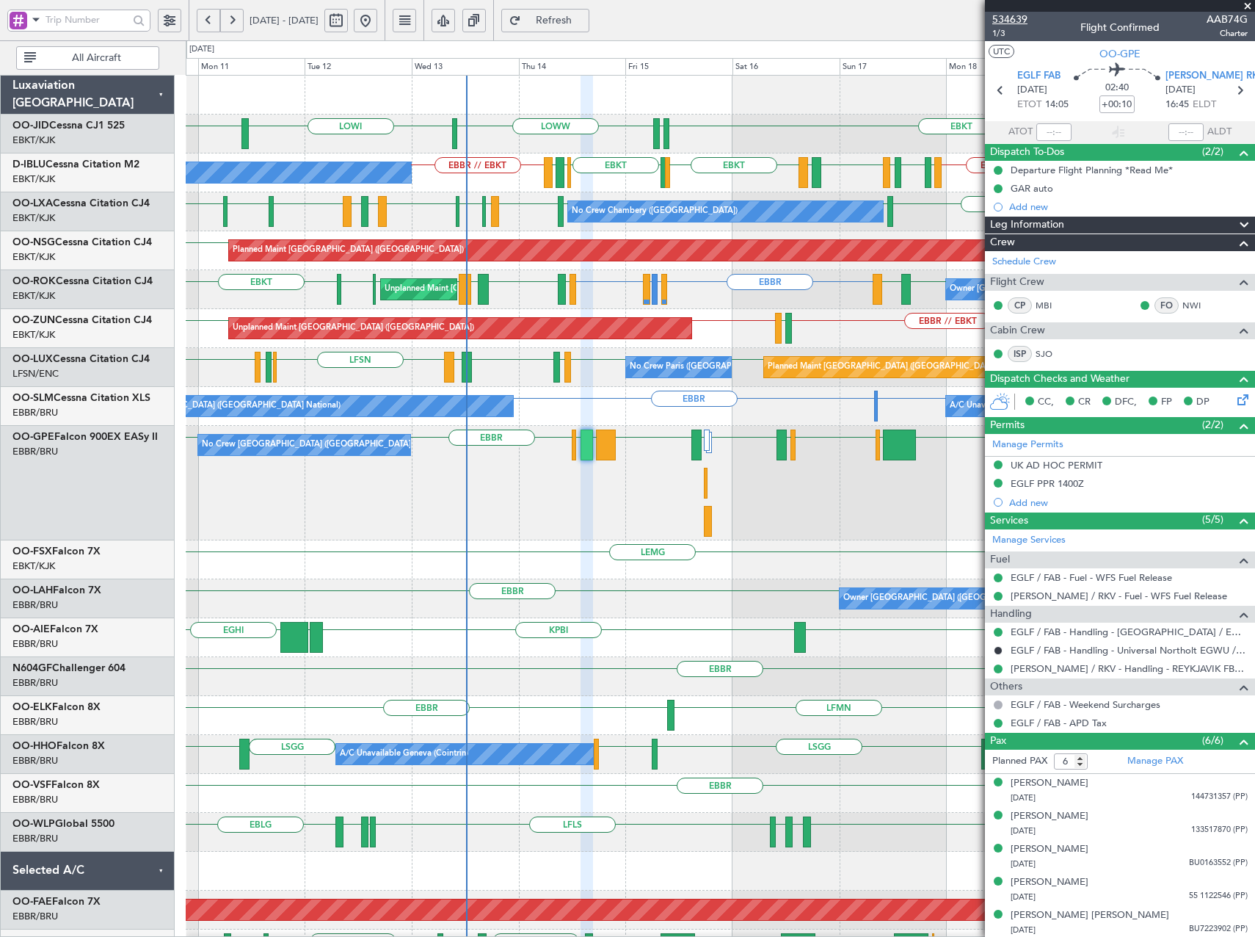
click at [1014, 17] on span "534639" at bounding box center [1010, 19] width 35 height 15
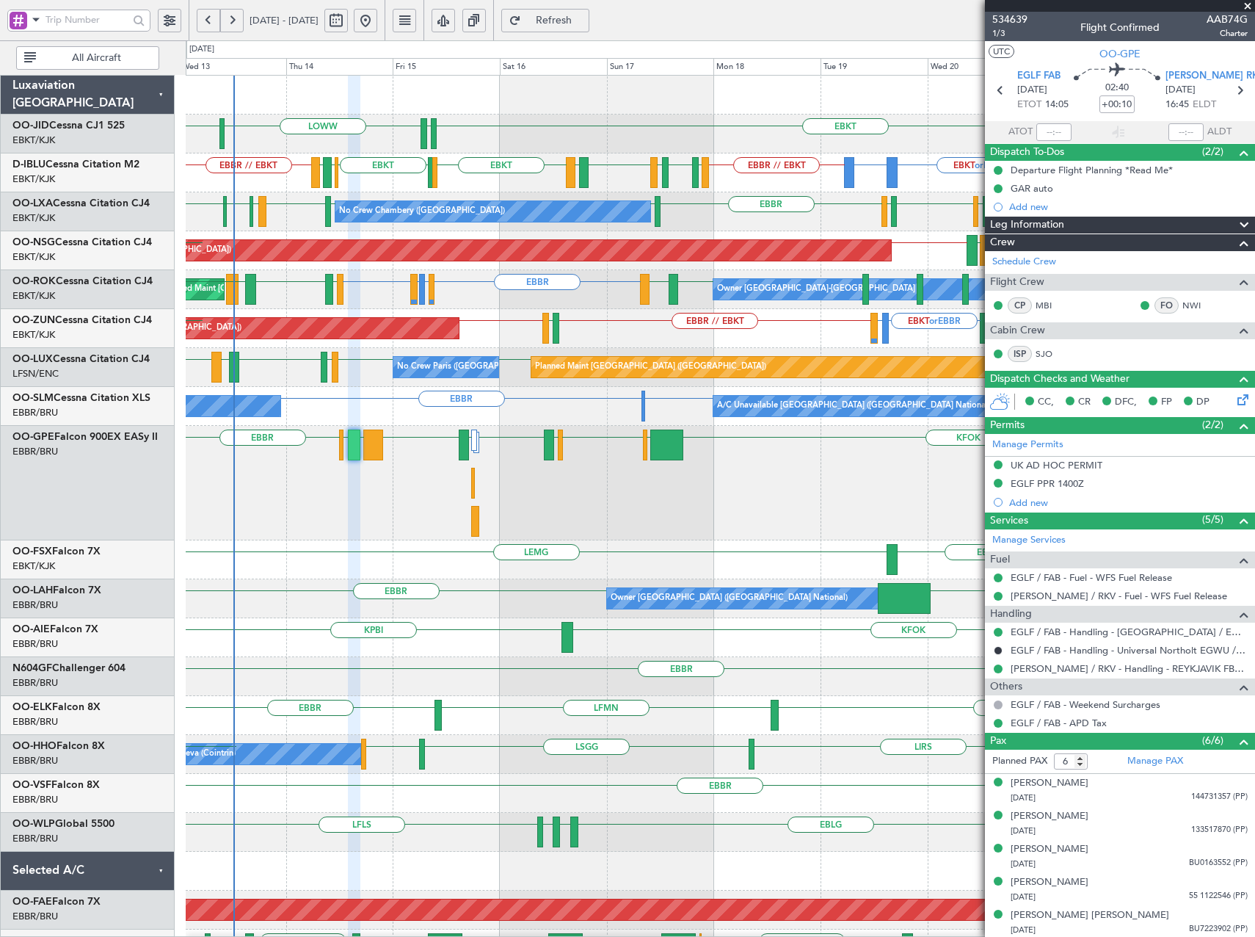
scroll to position [1, 0]
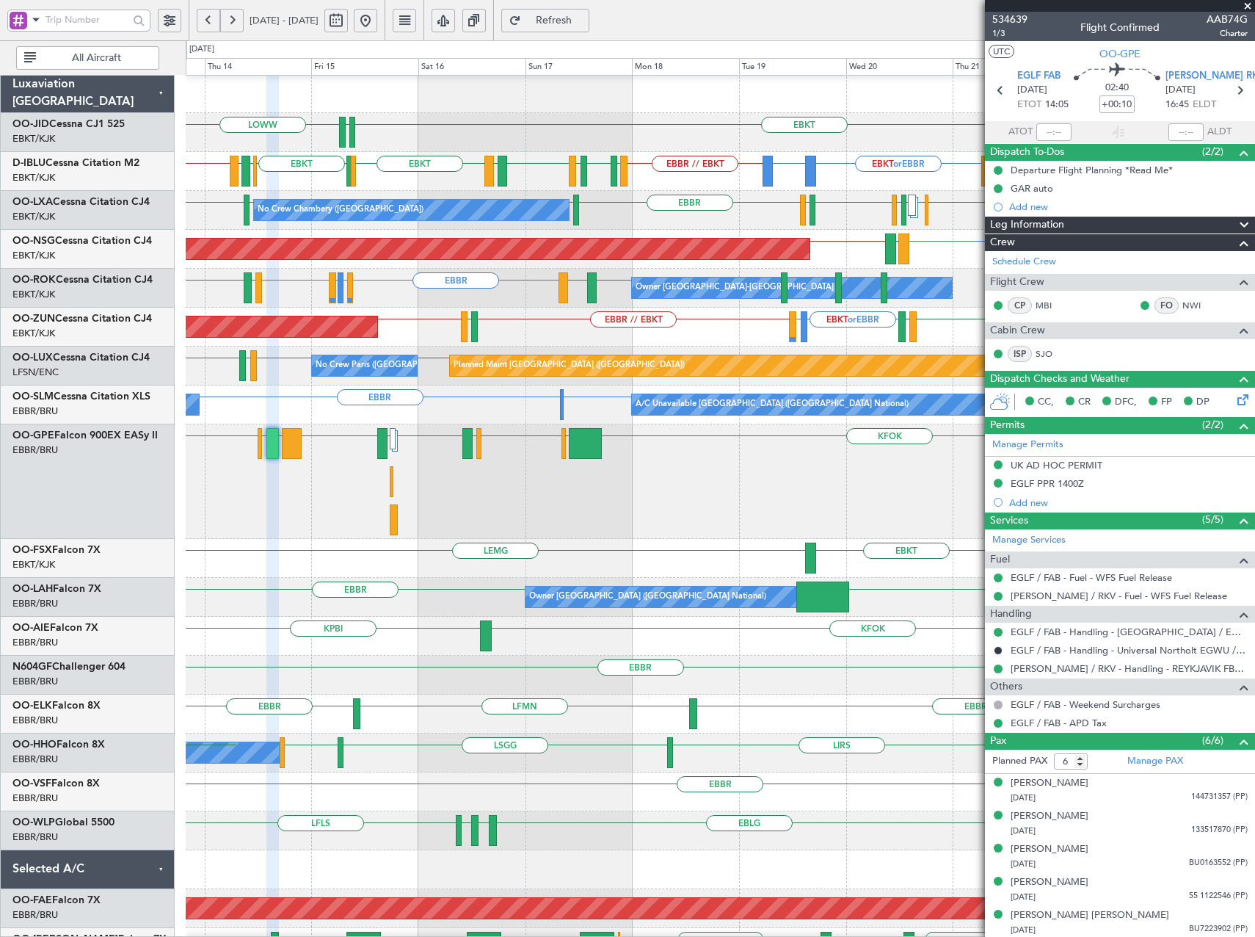
click at [540, 490] on div "LEMG [PERSON_NAME] [GEOGRAPHIC_DATA] [GEOGRAPHIC_DATA] KFOK [GEOGRAPHIC_DATA] […" at bounding box center [720, 481] width 1069 height 115
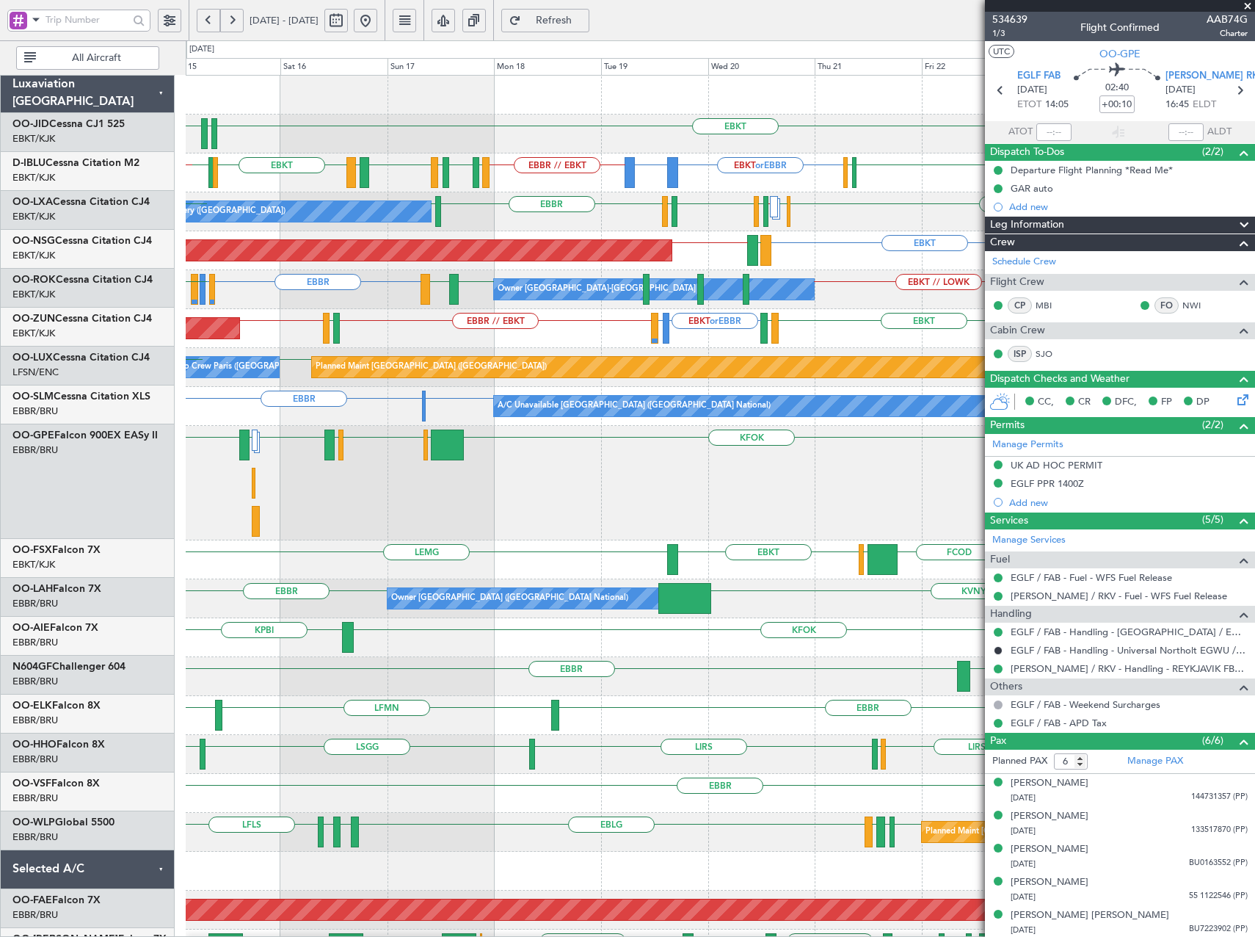
scroll to position [0, 0]
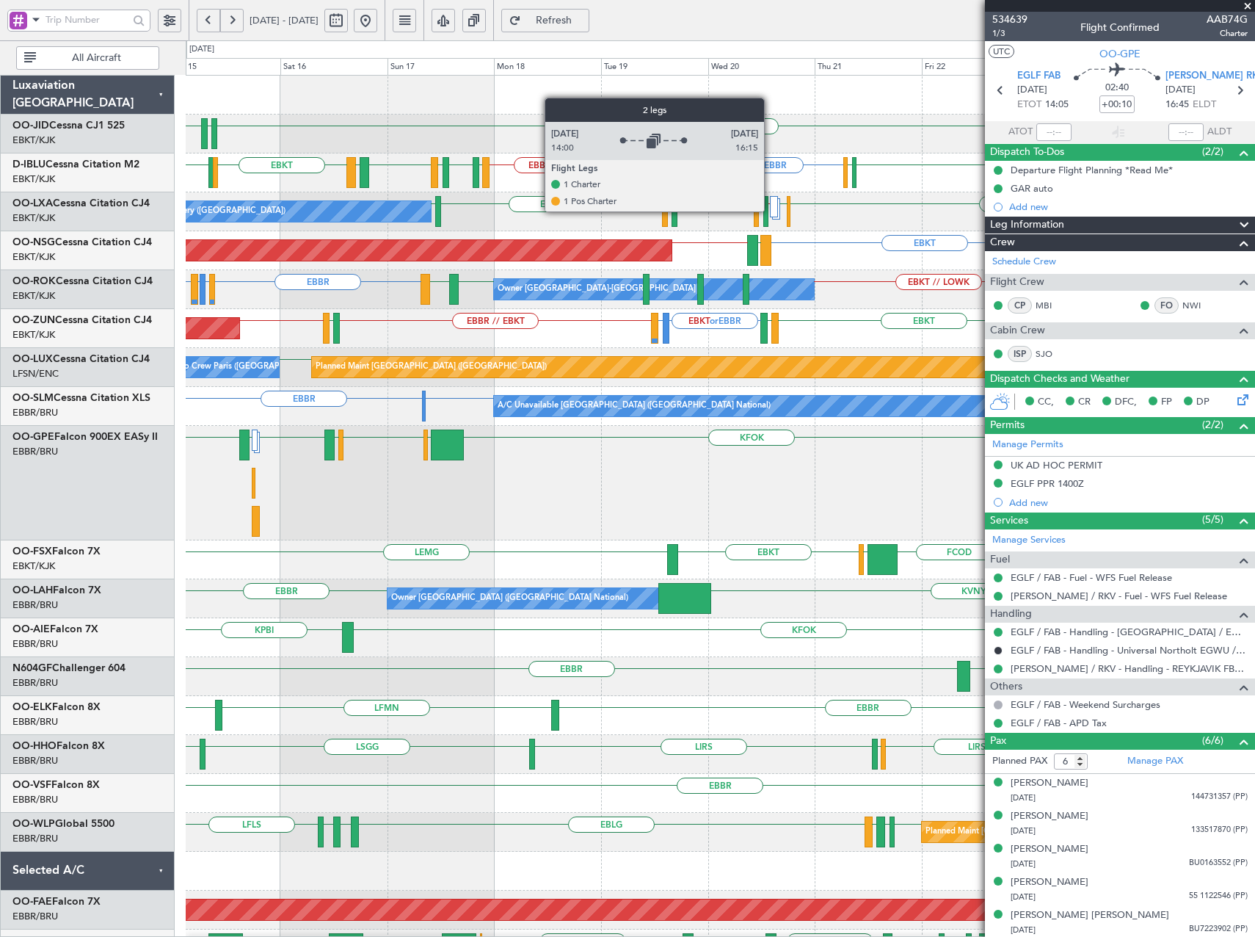
click at [771, 211] on div at bounding box center [774, 206] width 8 height 21
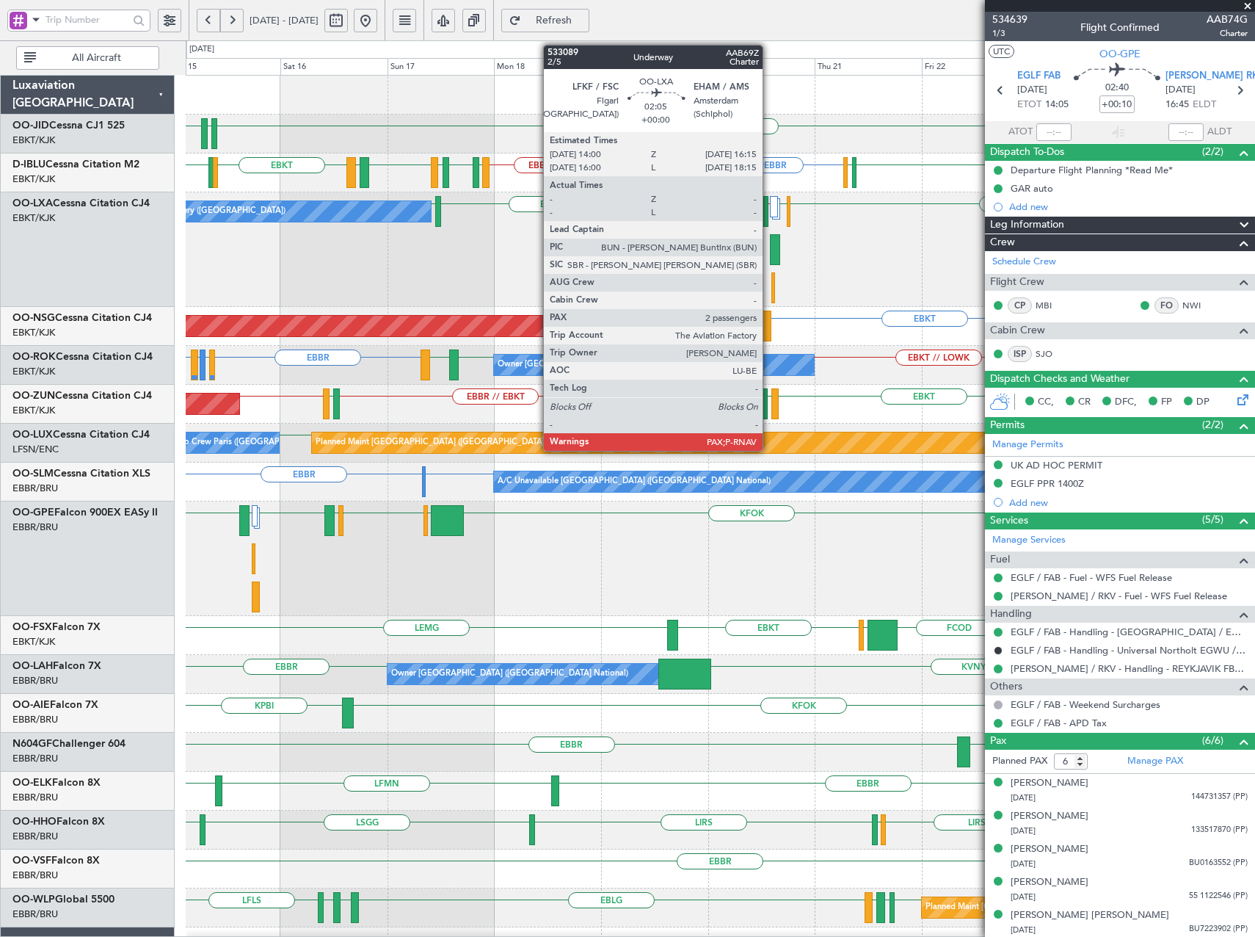
click at [770, 239] on div at bounding box center [775, 249] width 10 height 31
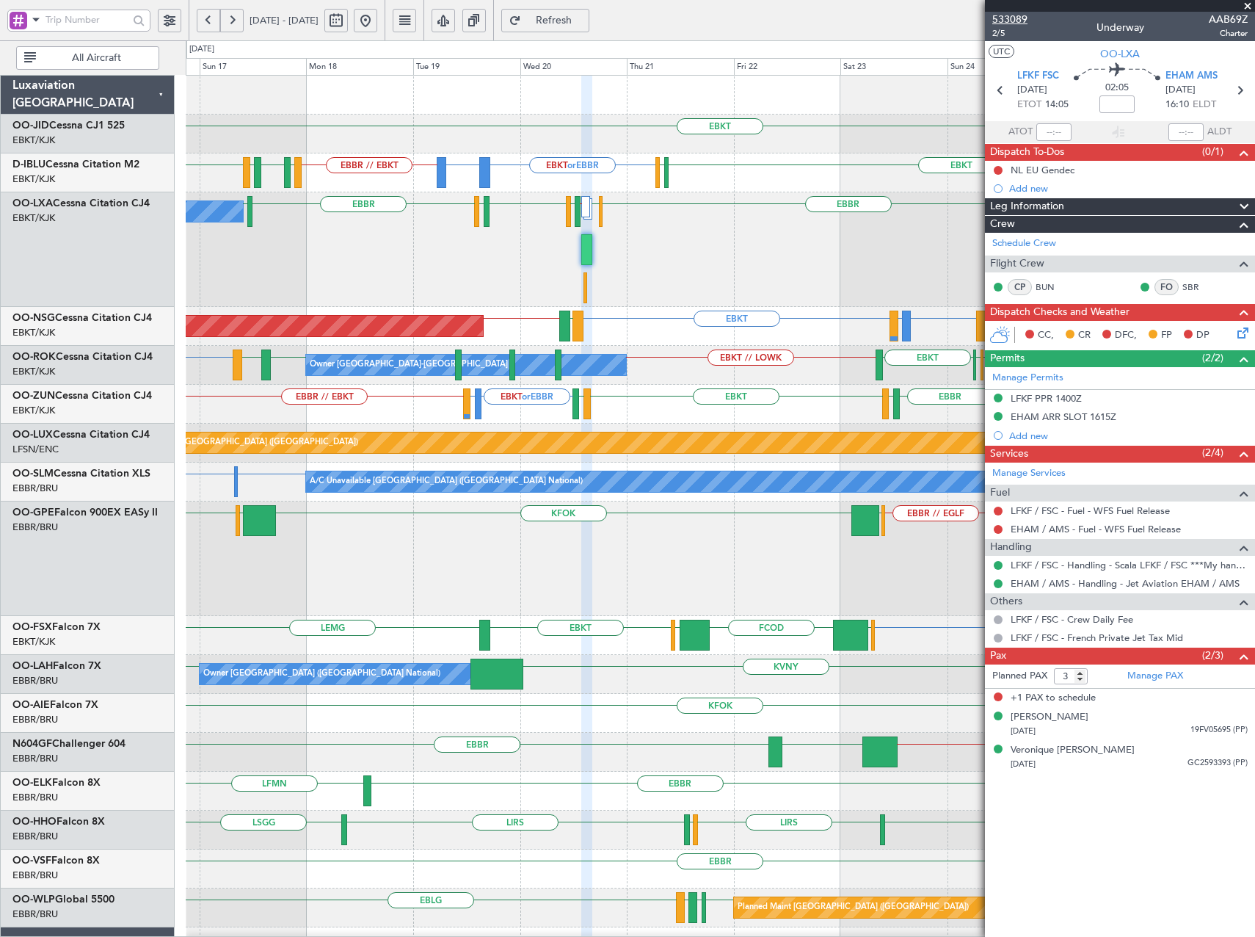
click at [1015, 13] on span "533089" at bounding box center [1010, 19] width 35 height 15
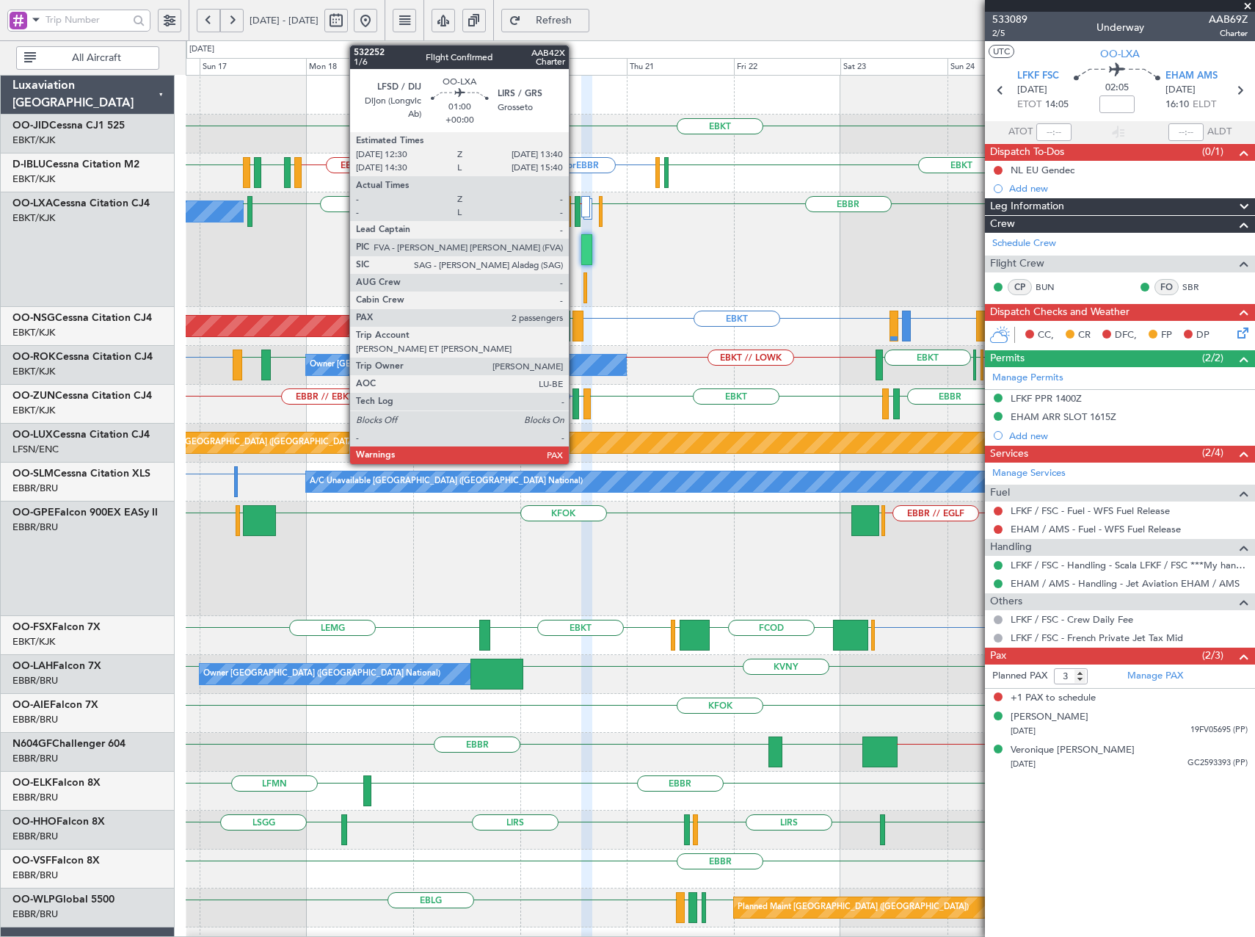
click at [576, 216] on div at bounding box center [578, 211] width 6 height 31
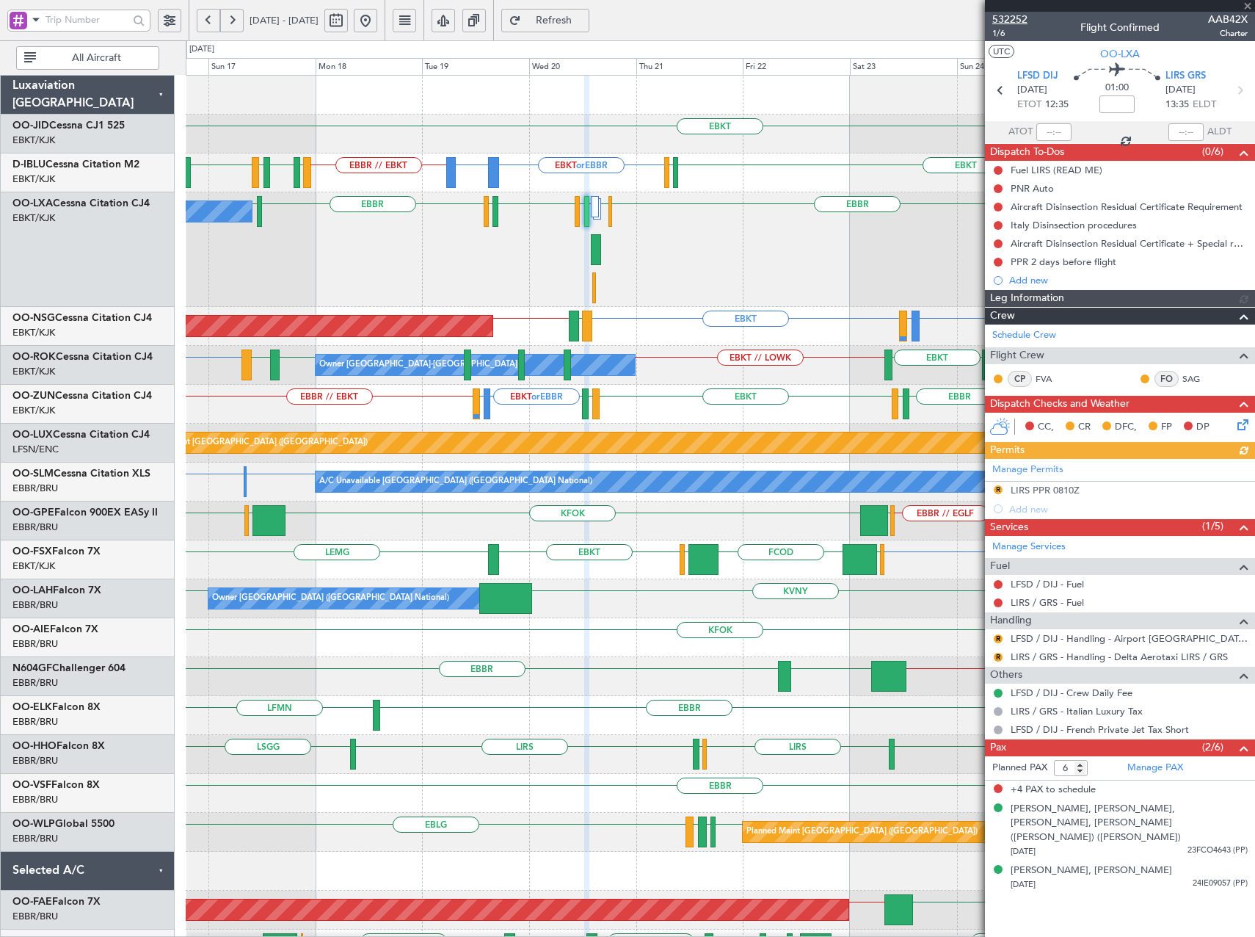
click at [1012, 21] on span "532252" at bounding box center [1010, 19] width 35 height 15
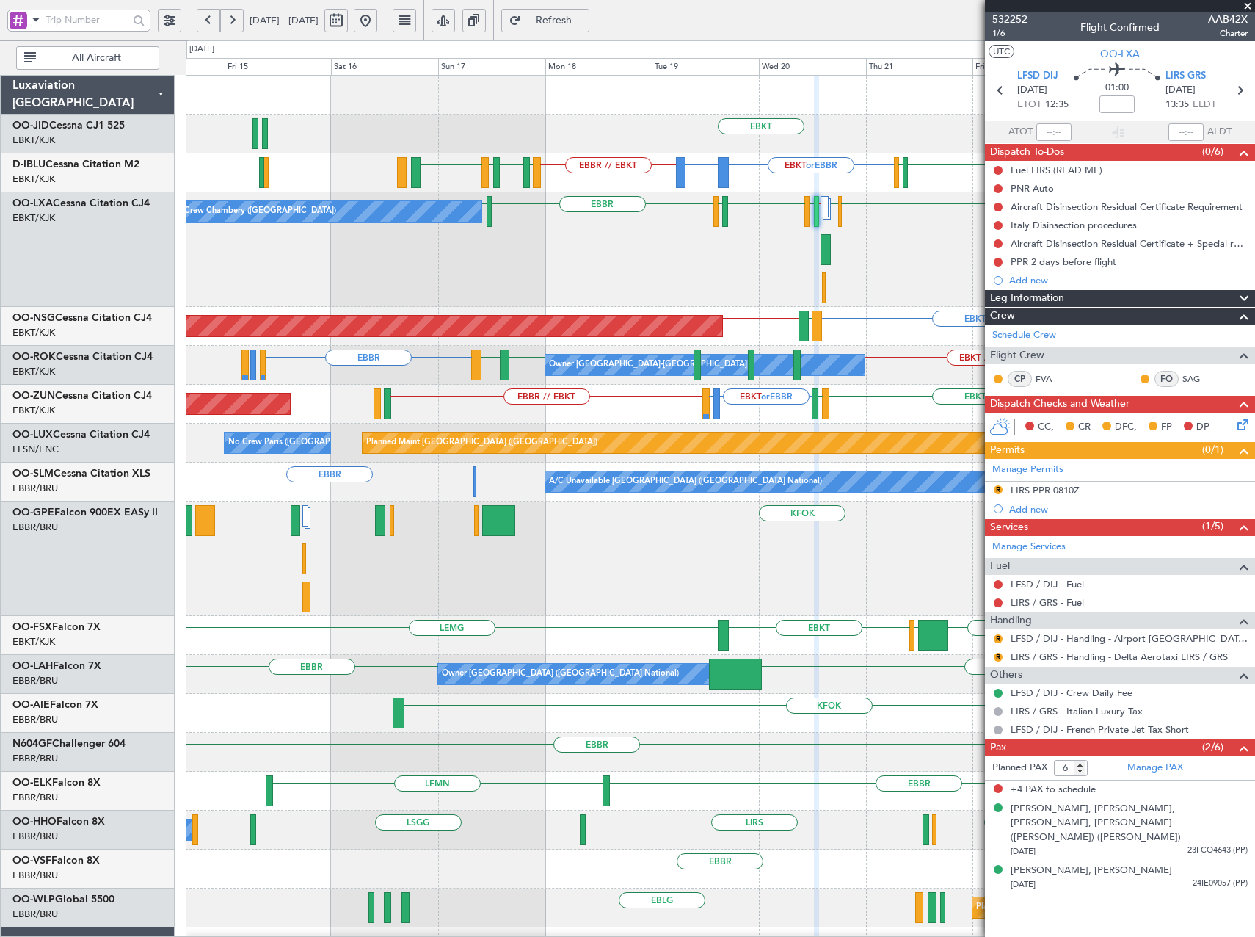
click at [582, 285] on div "No Crew Chambery (Aix-les-bains) EBBR EHAM LIRS // LFKF LFSD EBKT LOWI EBBR LFL…" at bounding box center [720, 249] width 1069 height 115
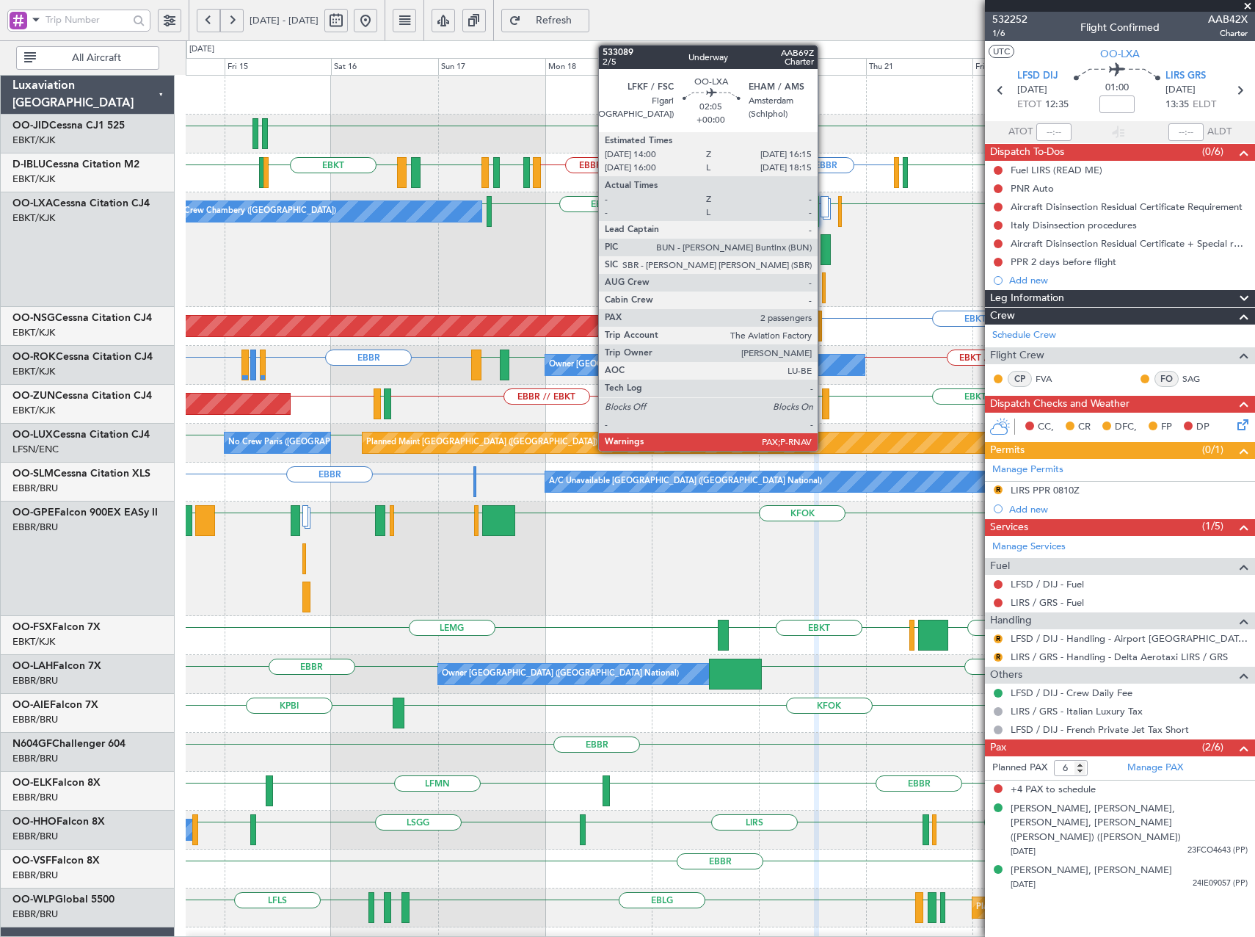
click at [825, 259] on div at bounding box center [826, 249] width 10 height 31
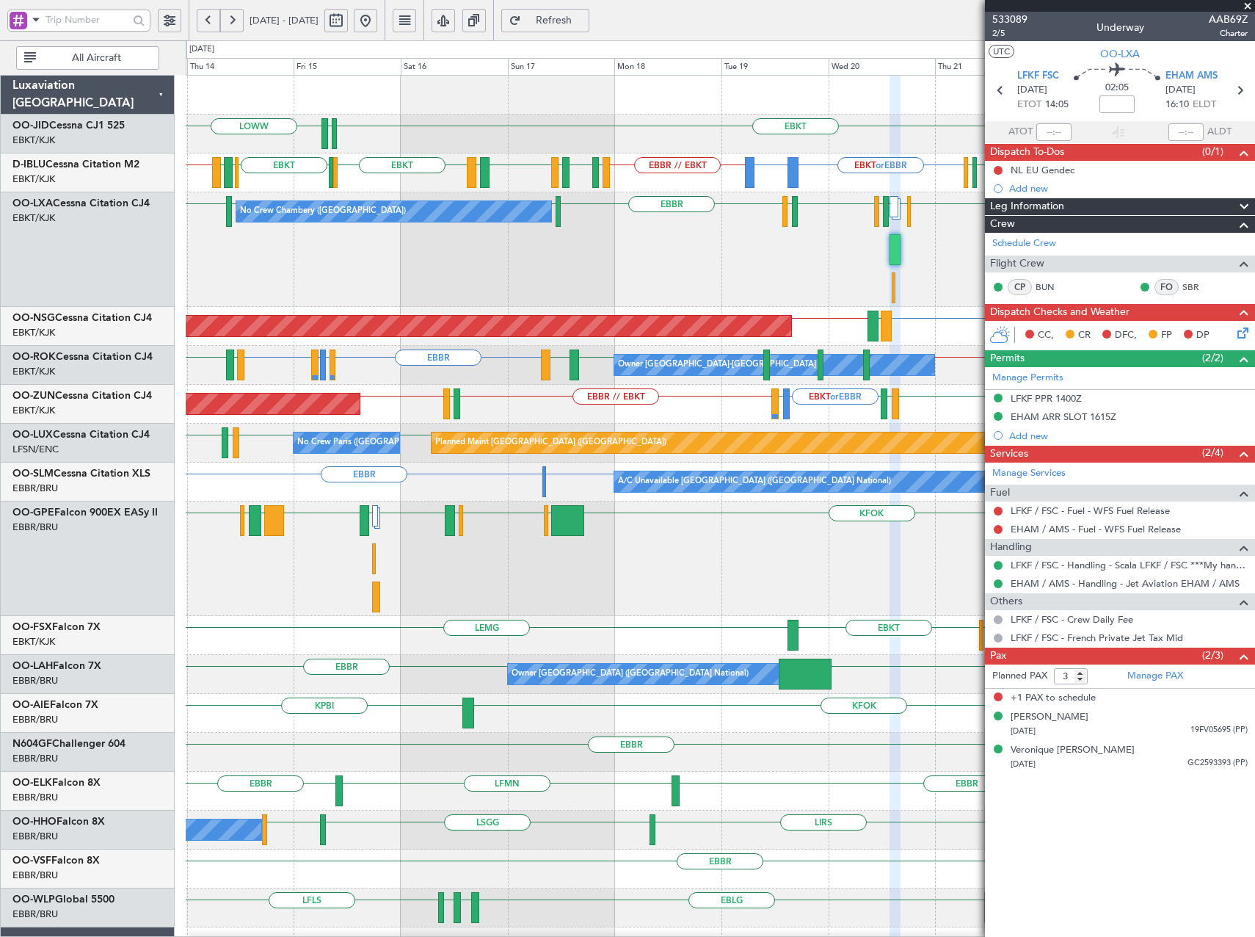
click at [1251, 8] on span at bounding box center [1248, 6] width 15 height 13
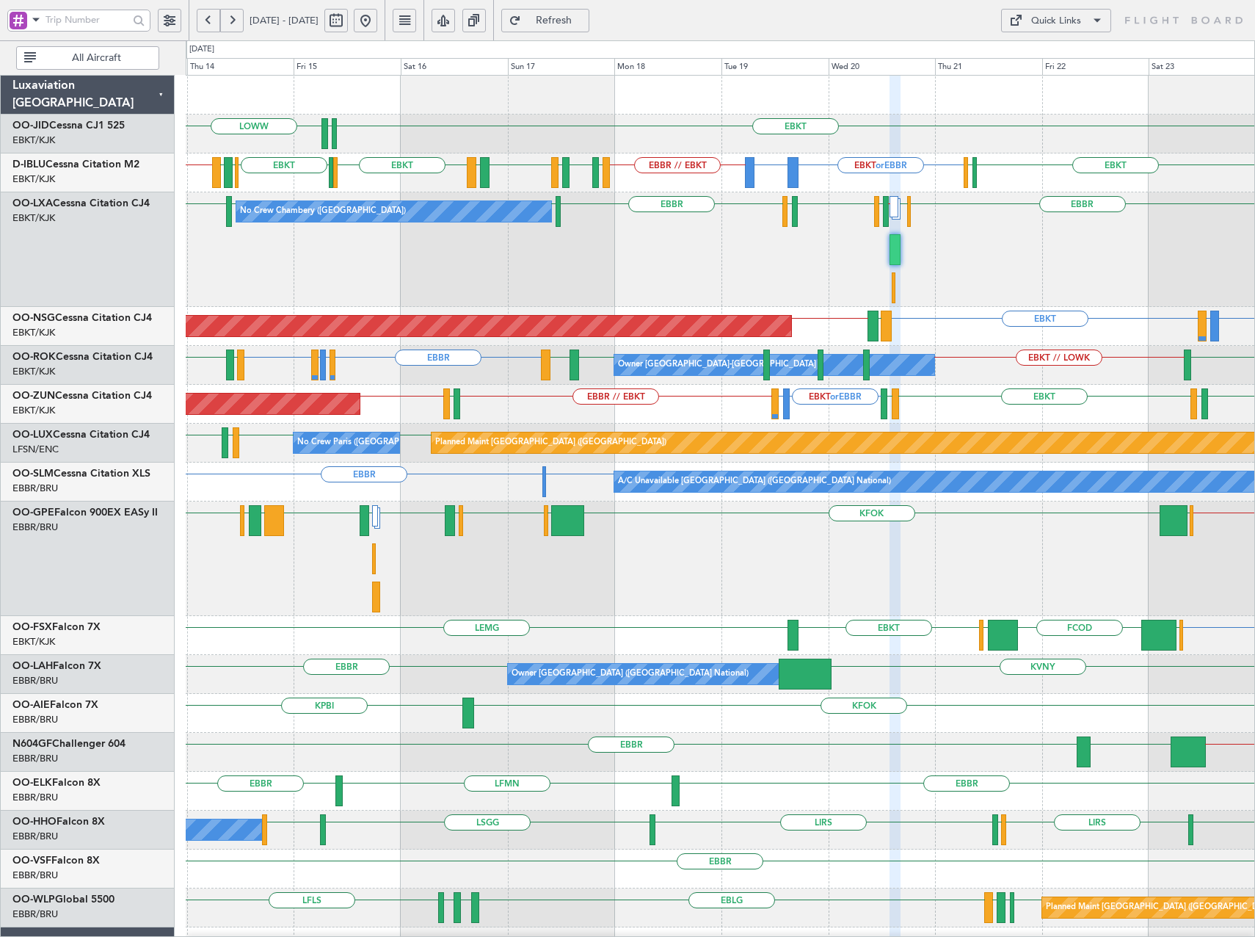
type input "0"
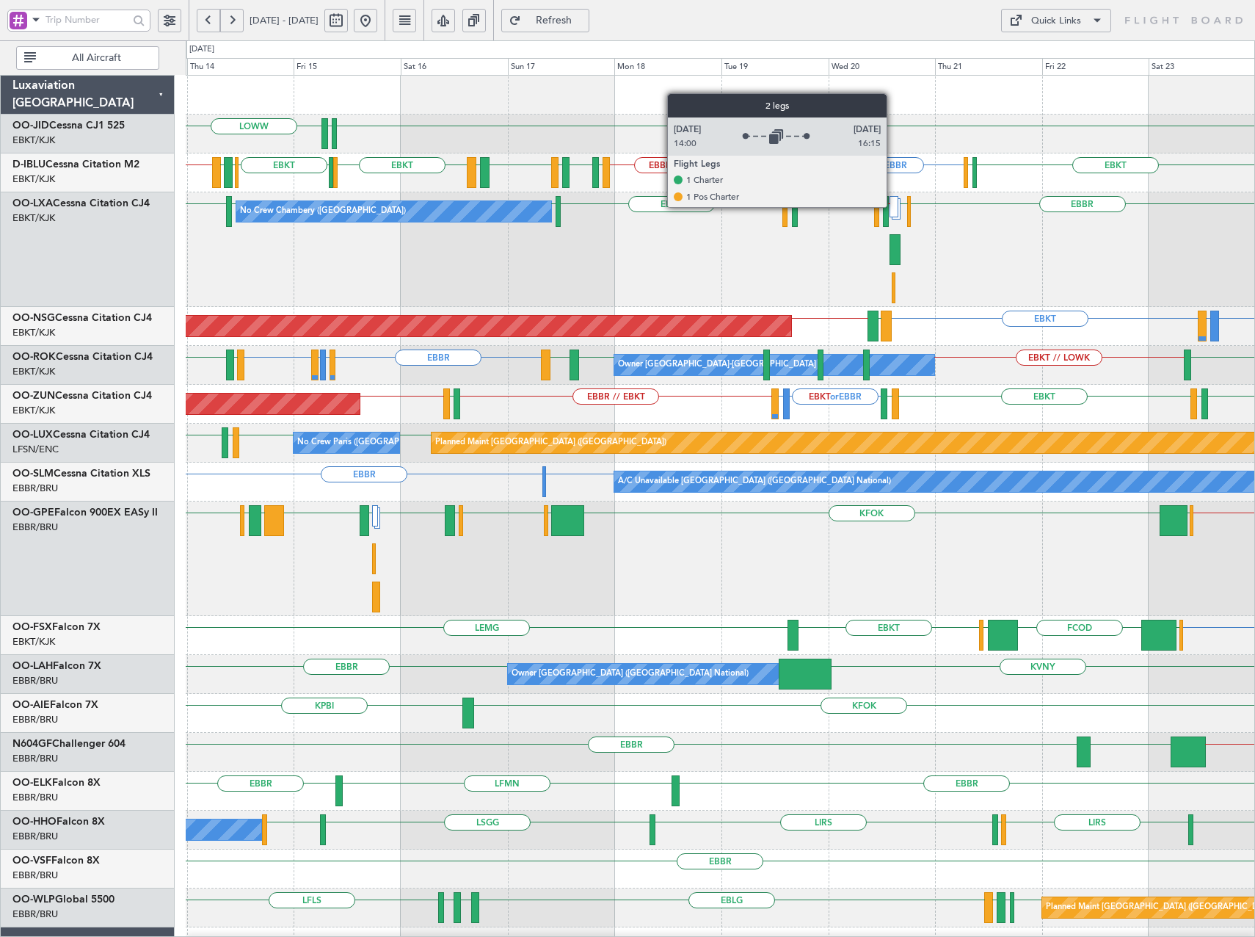
click at [894, 206] on div at bounding box center [894, 206] width 8 height 21
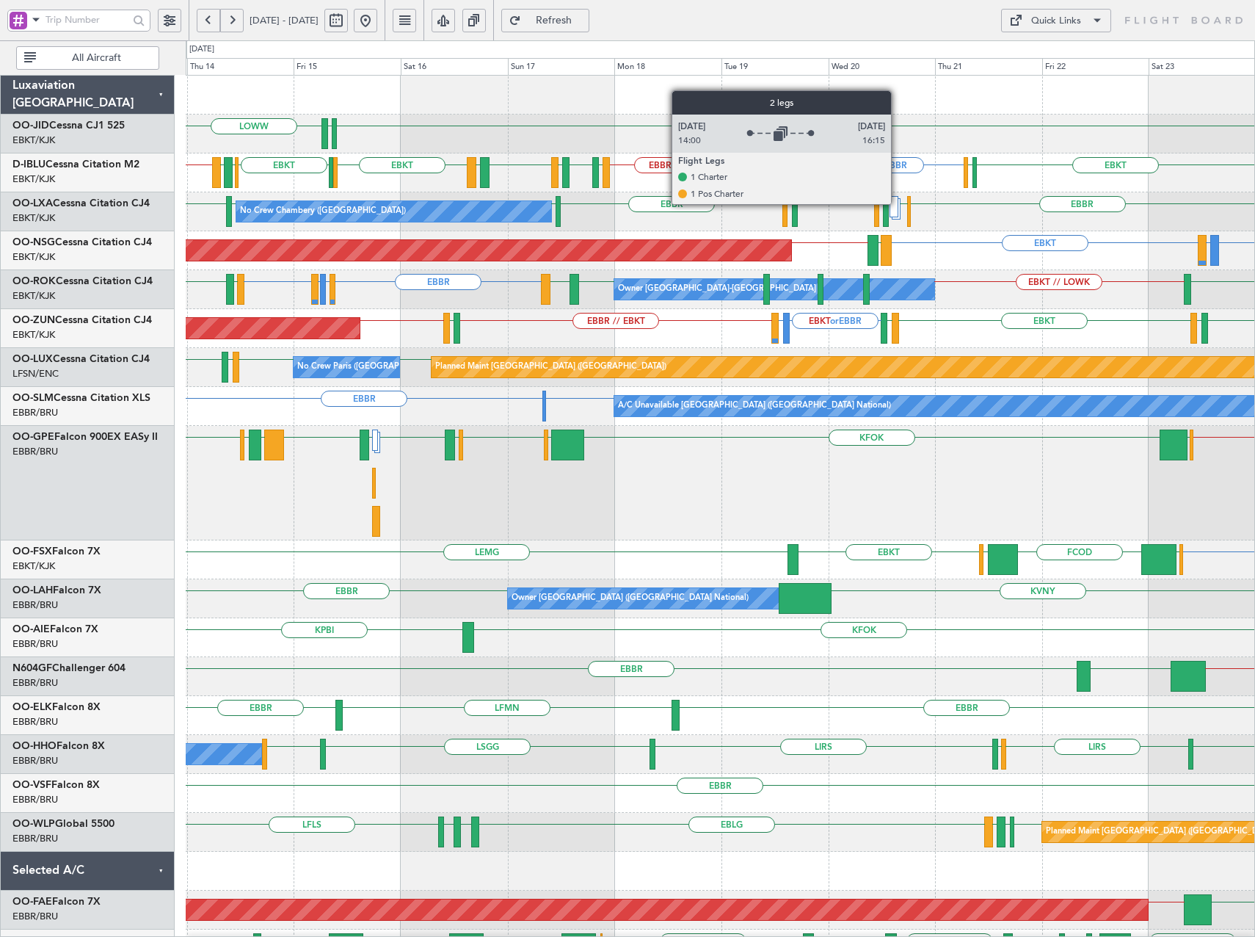
click at [898, 203] on div at bounding box center [894, 206] width 8 height 21
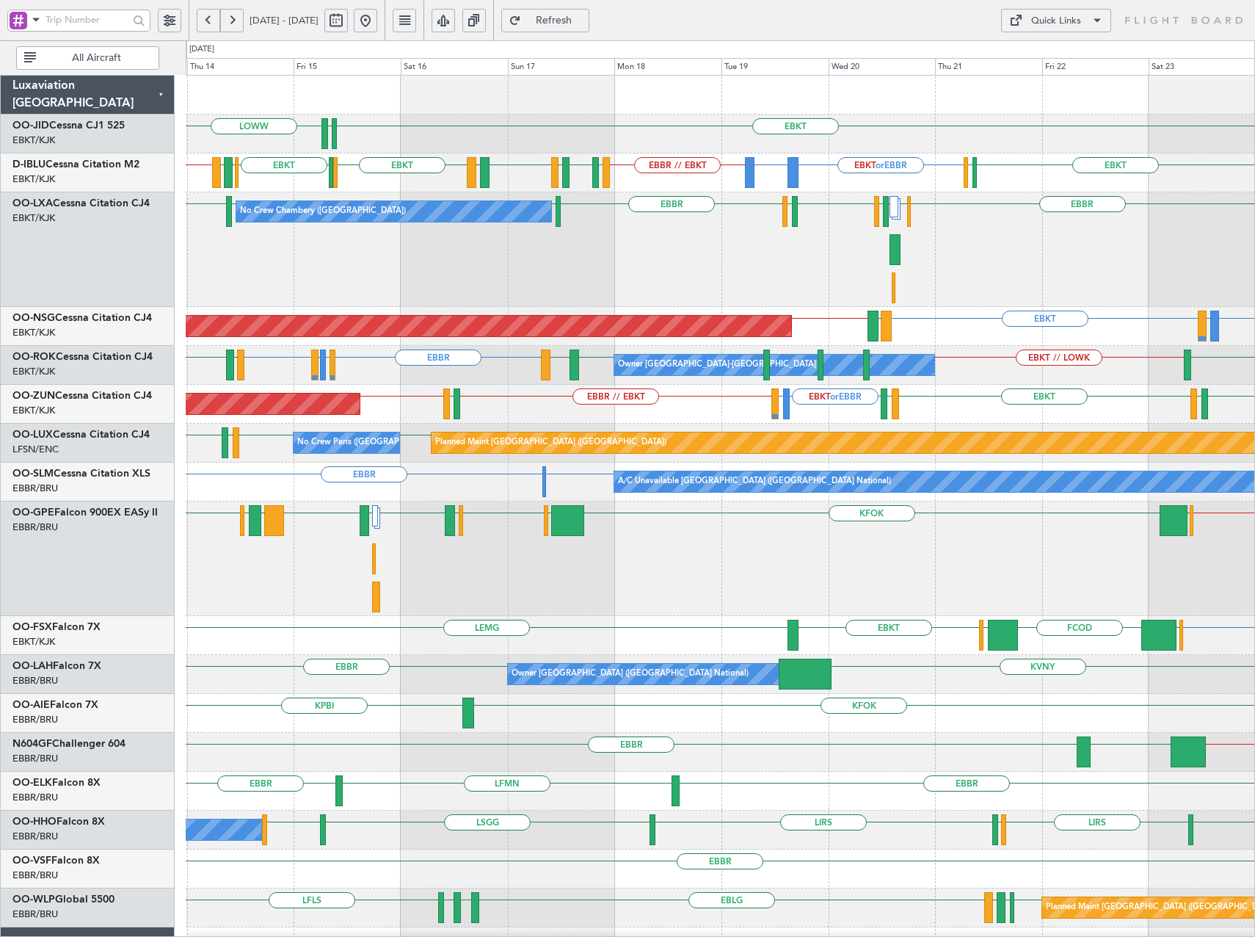
click at [377, 21] on button at bounding box center [365, 20] width 23 height 23
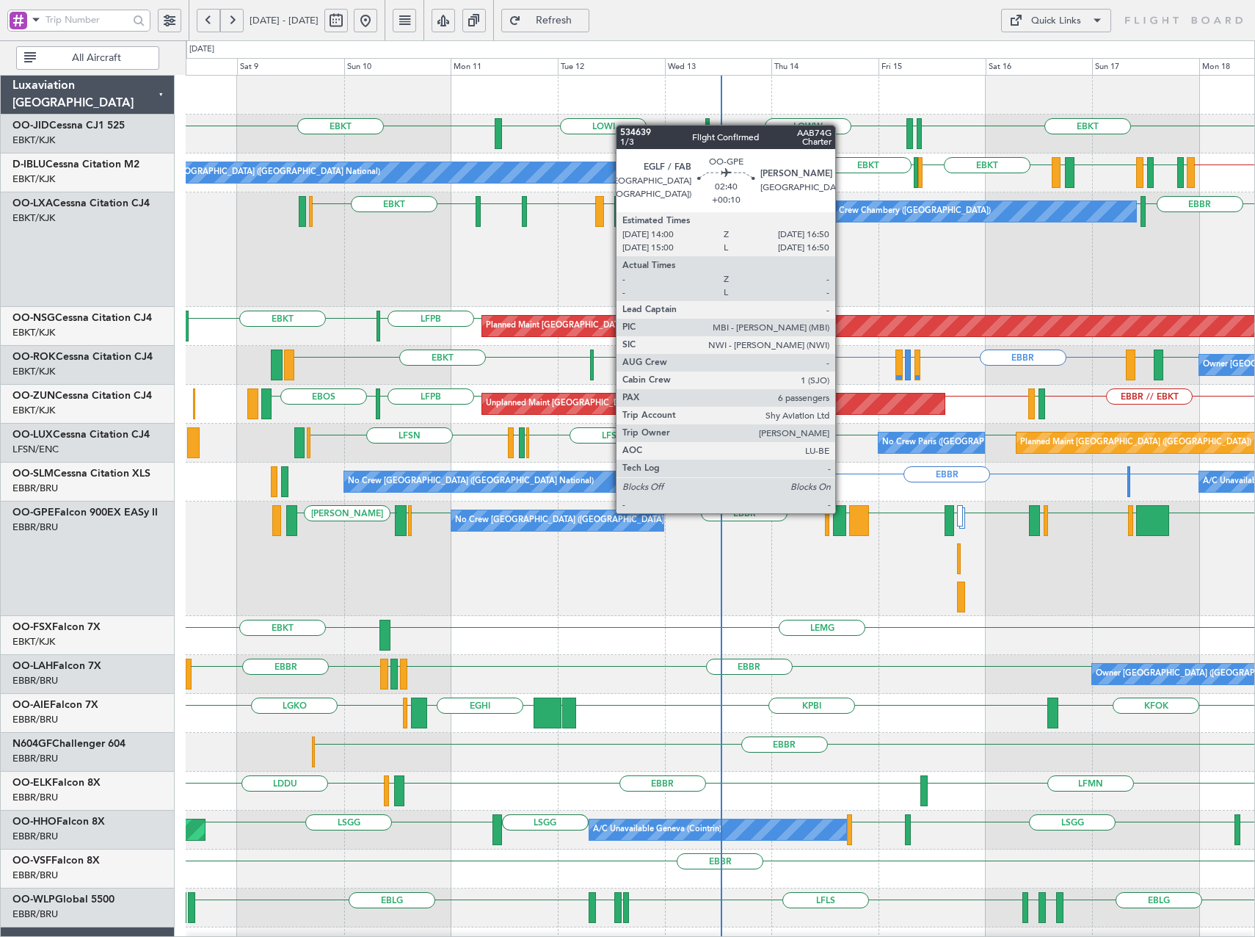
click at [842, 512] on div at bounding box center [839, 520] width 13 height 31
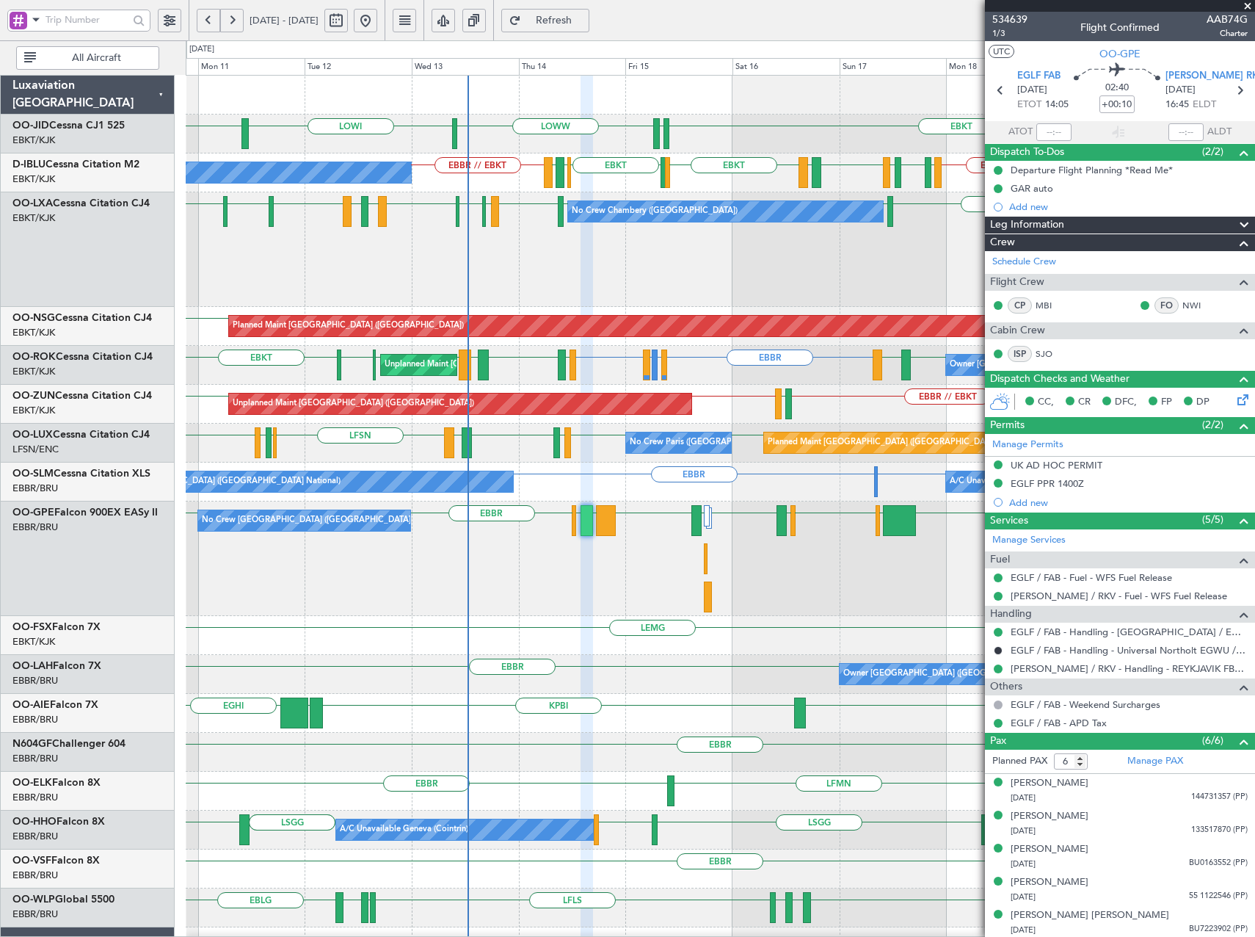
click at [1237, 422] on span at bounding box center [1245, 426] width 18 height 18
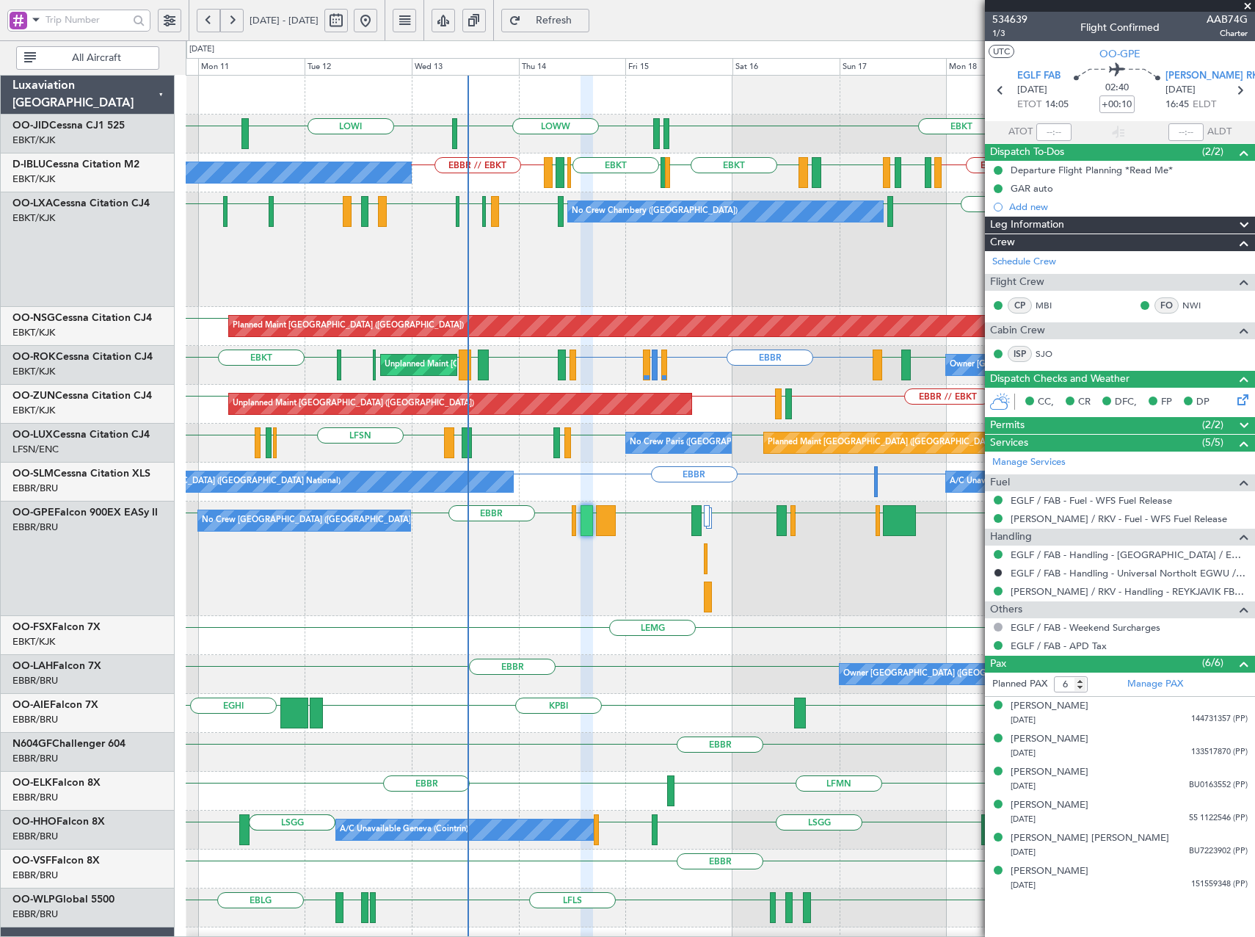
click at [1237, 422] on span at bounding box center [1245, 426] width 18 height 18
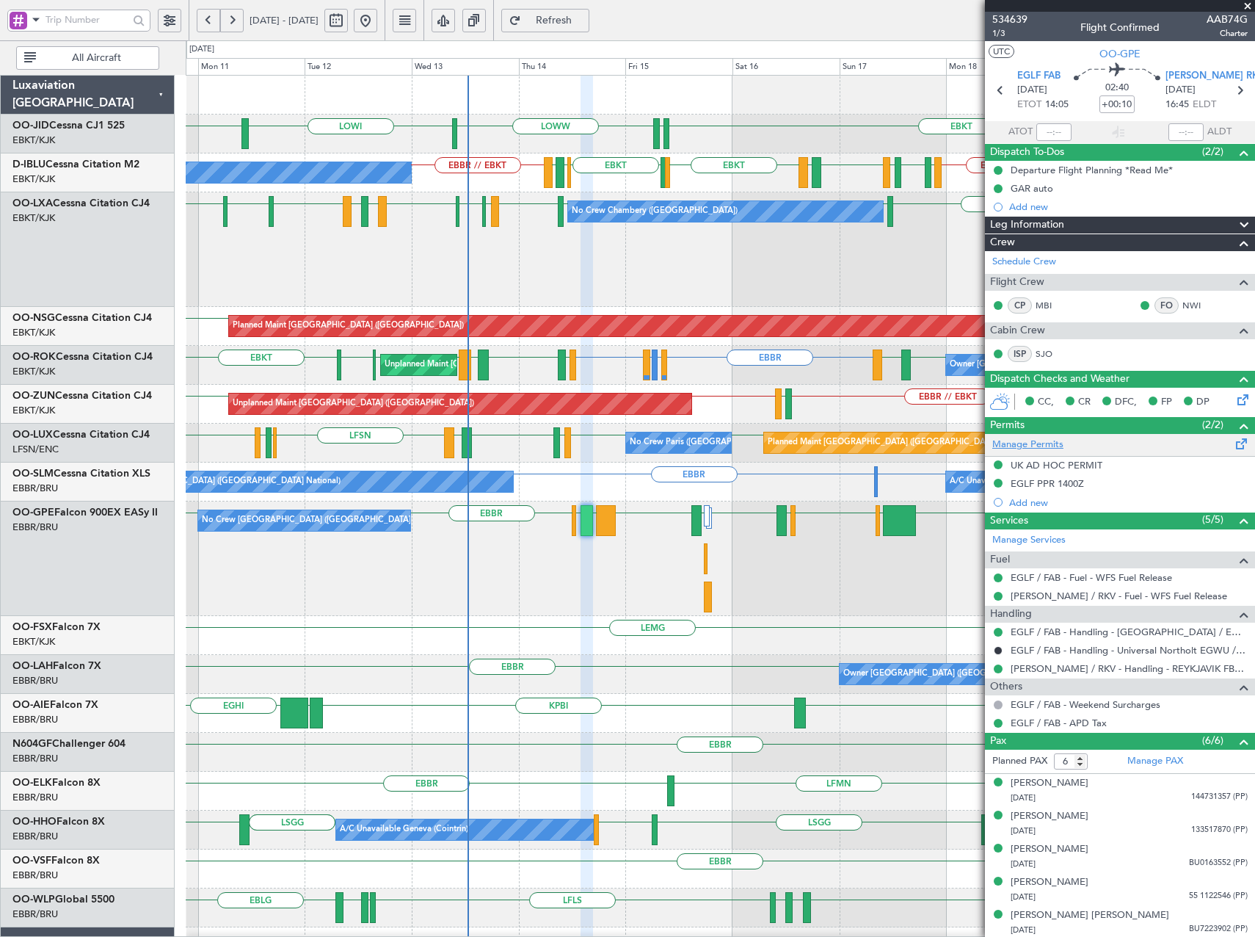
click at [1058, 446] on link "Manage Permits" at bounding box center [1028, 445] width 71 height 15
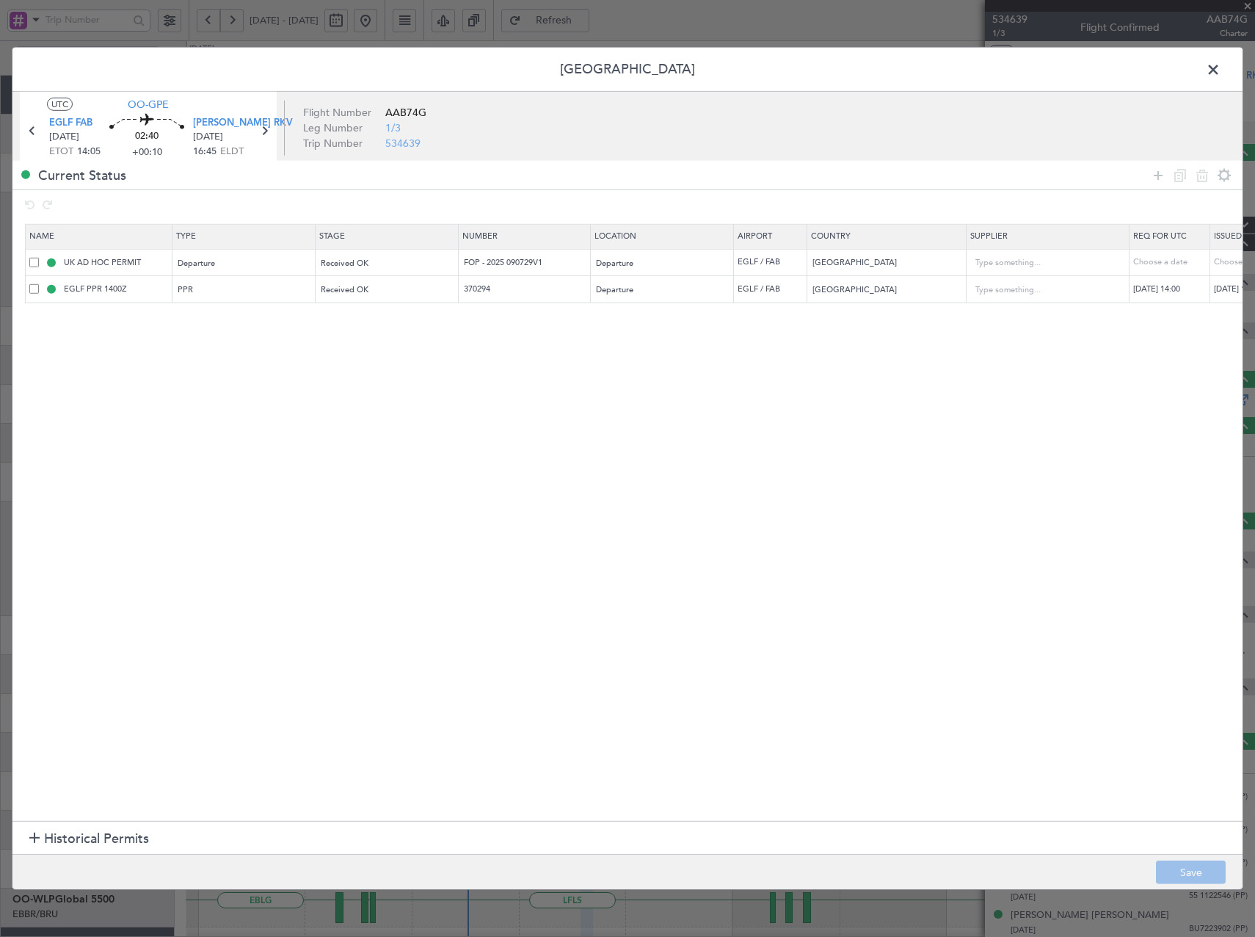
click at [1221, 70] on span at bounding box center [1221, 73] width 0 height 29
